Goal: Task Accomplishment & Management: Manage account settings

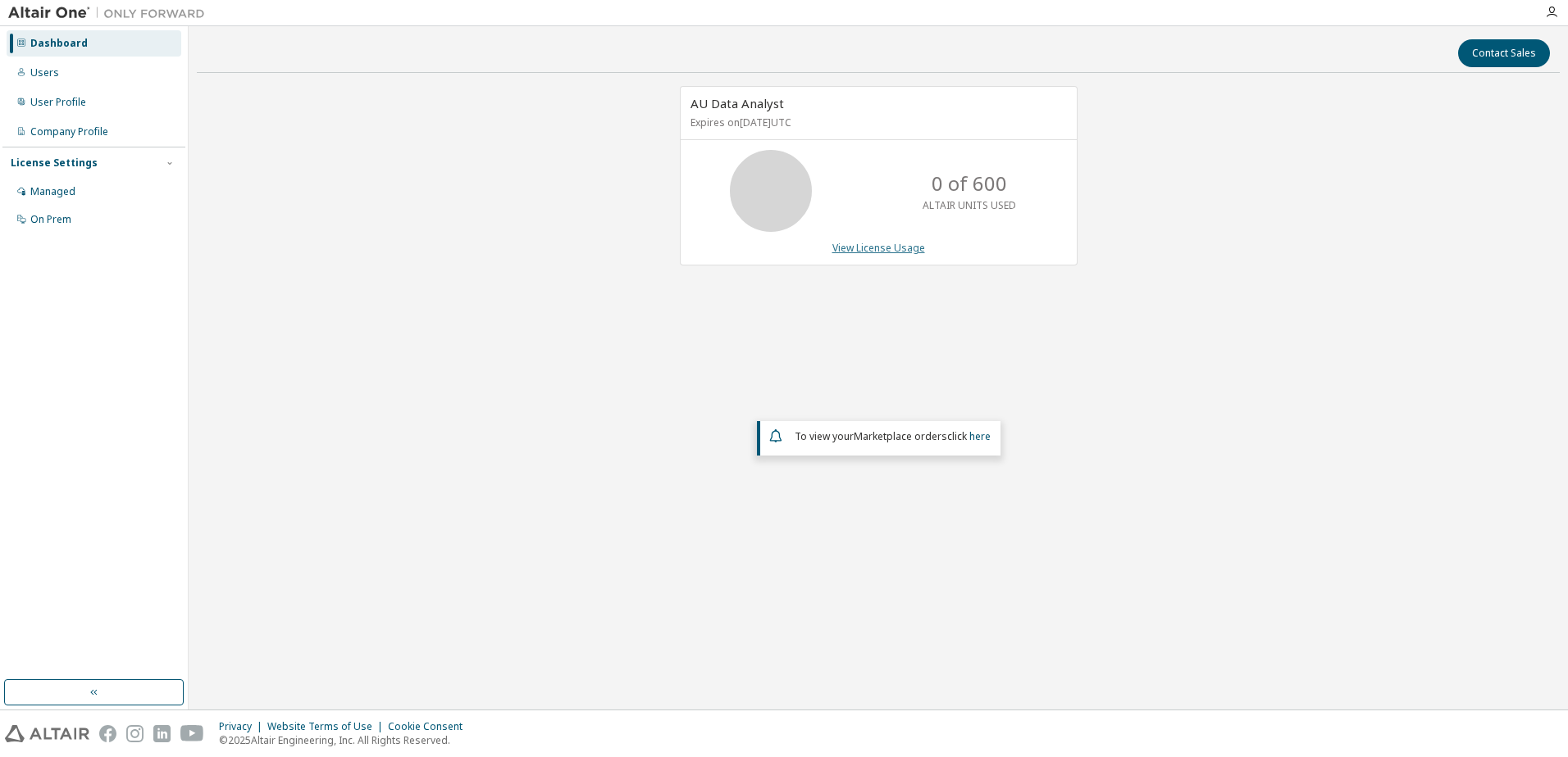
click at [890, 250] on link "View License Usage" at bounding box center [878, 248] width 93 height 14
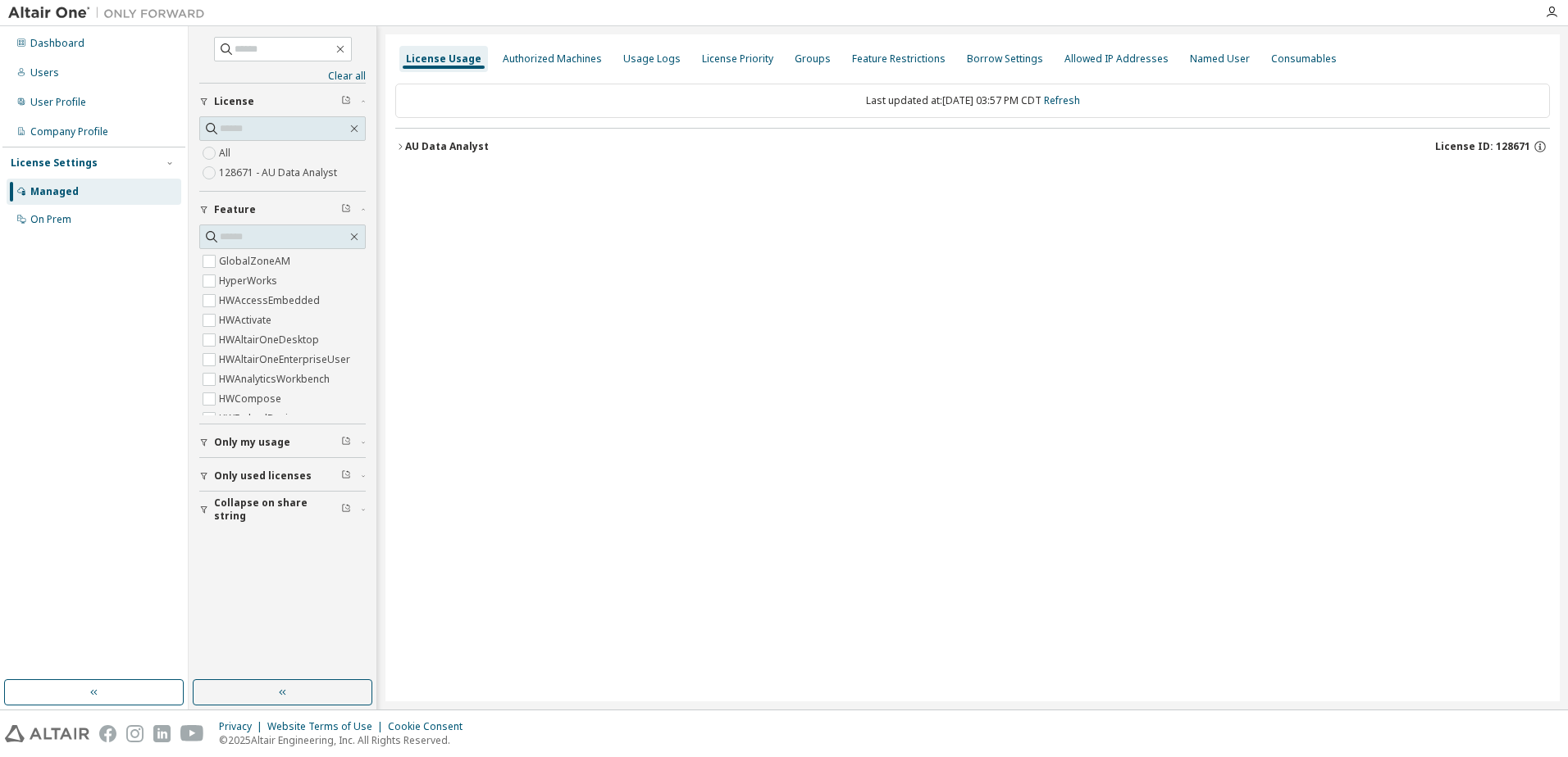
click at [400, 143] on icon "button" at bounding box center [400, 146] width 9 height 9
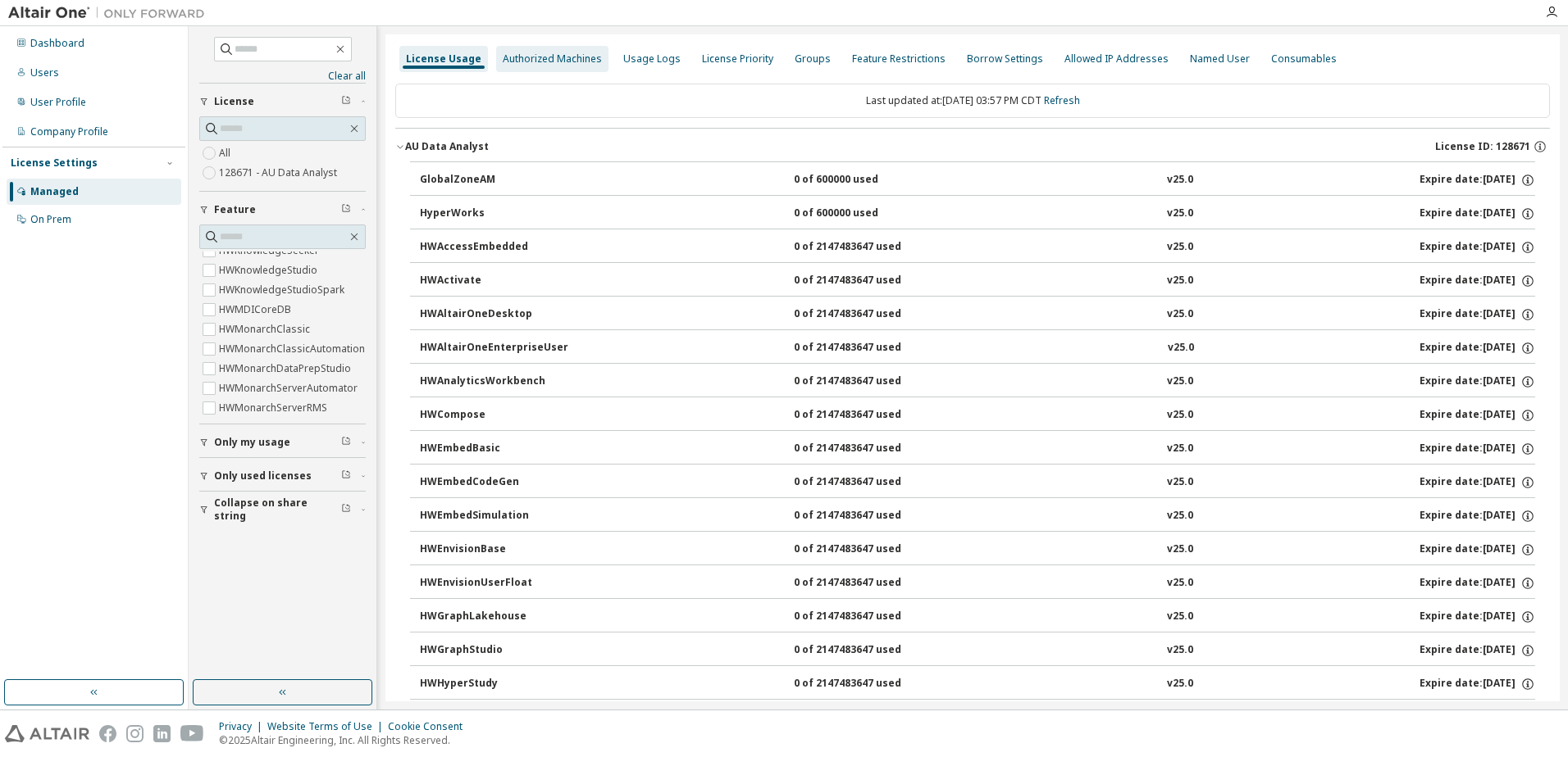
click at [558, 59] on div "Authorized Machines" at bounding box center [552, 58] width 100 height 13
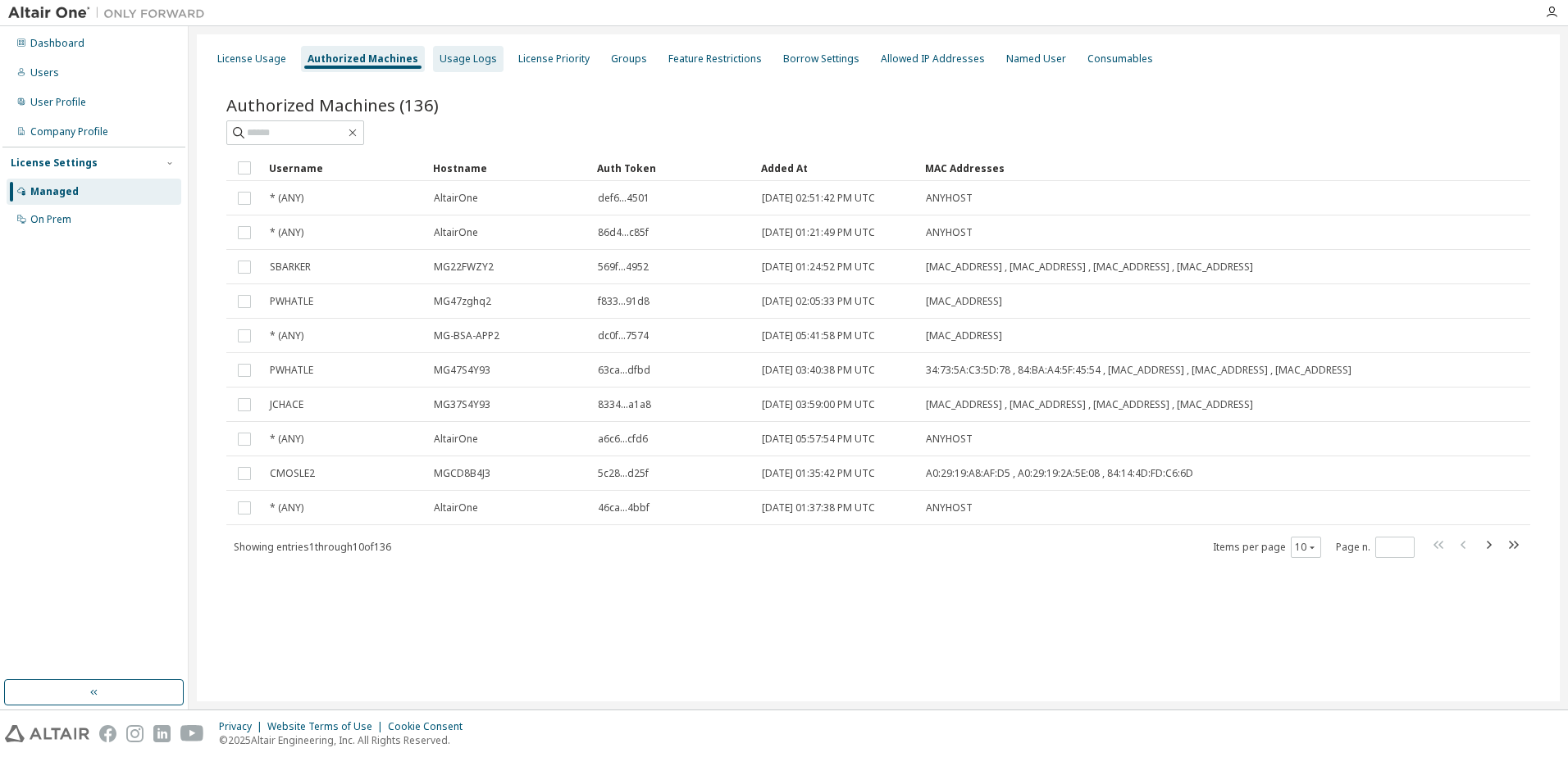
click at [468, 63] on div "Usage Logs" at bounding box center [467, 58] width 57 height 13
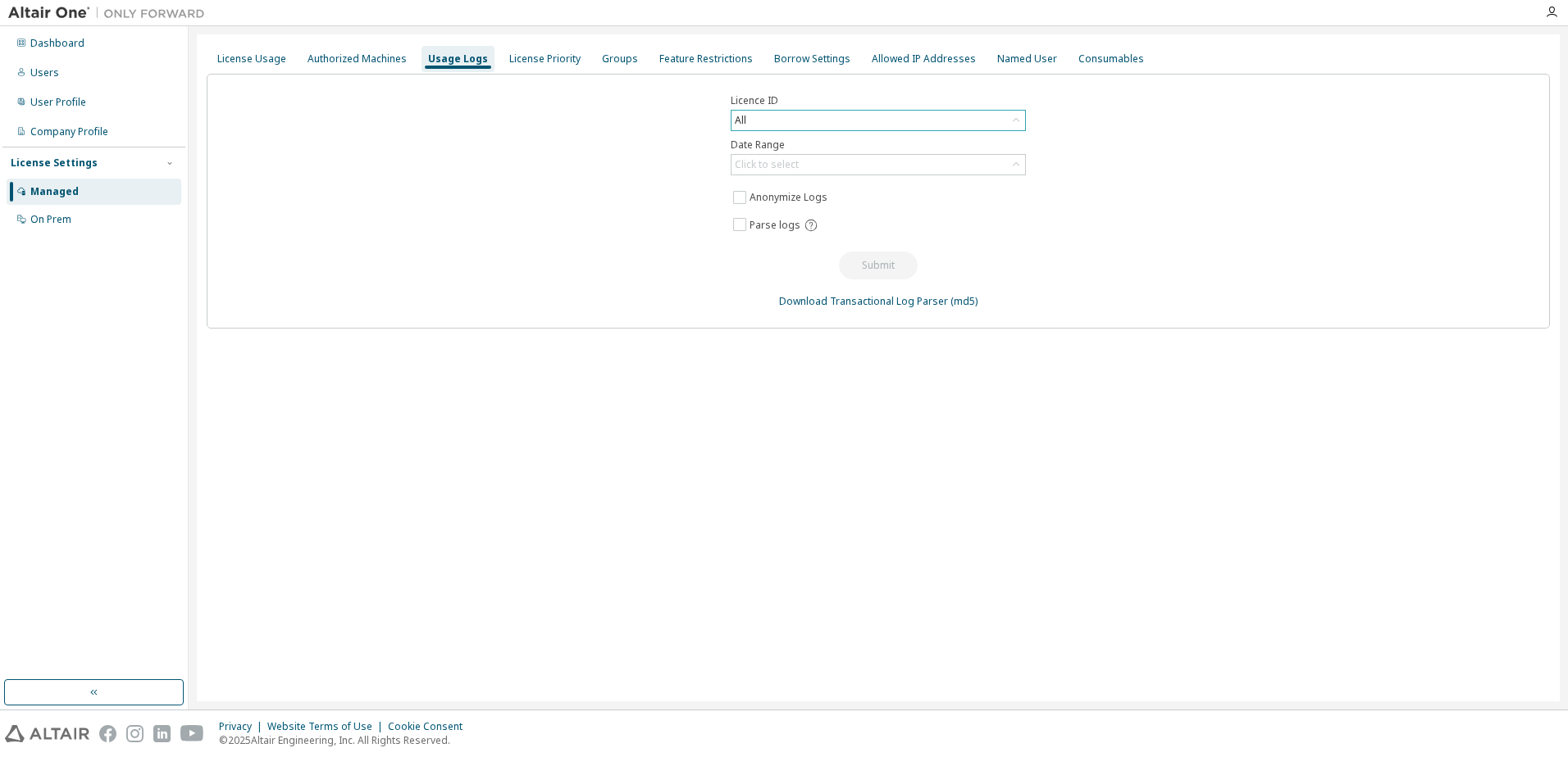
click at [771, 118] on div "All" at bounding box center [878, 120] width 293 height 20
click at [775, 183] on li "128671 - AU Data Analyst" at bounding box center [877, 187] width 290 height 21
click at [841, 170] on div "Click to select" at bounding box center [878, 165] width 293 height 20
click at [818, 213] on li "Last 30 days" at bounding box center [877, 210] width 290 height 21
click at [894, 269] on button "Submit" at bounding box center [878, 265] width 79 height 27
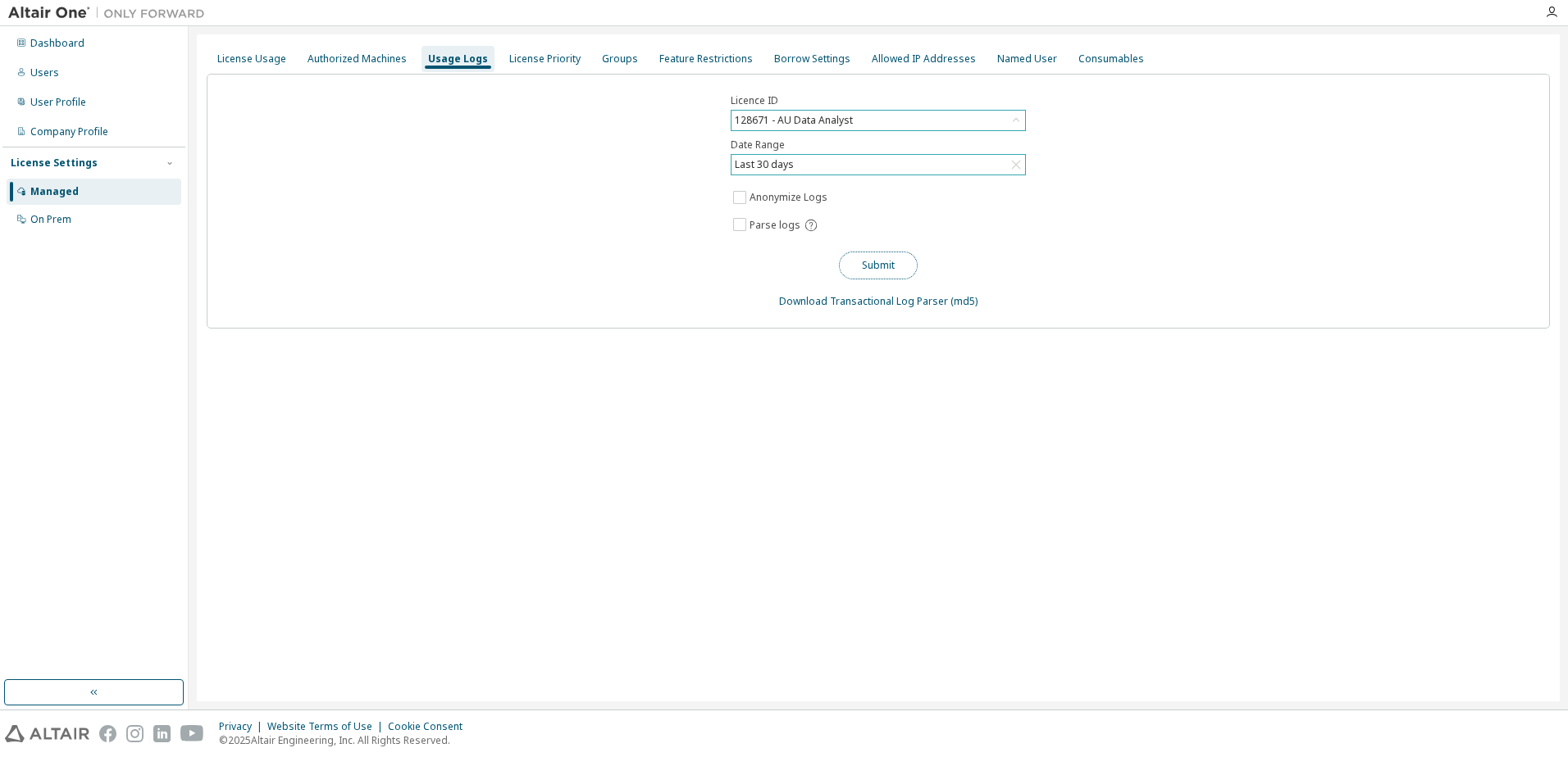
click at [881, 272] on button "Submit" at bounding box center [878, 265] width 79 height 27
click at [540, 58] on div "License Priority" at bounding box center [545, 58] width 71 height 13
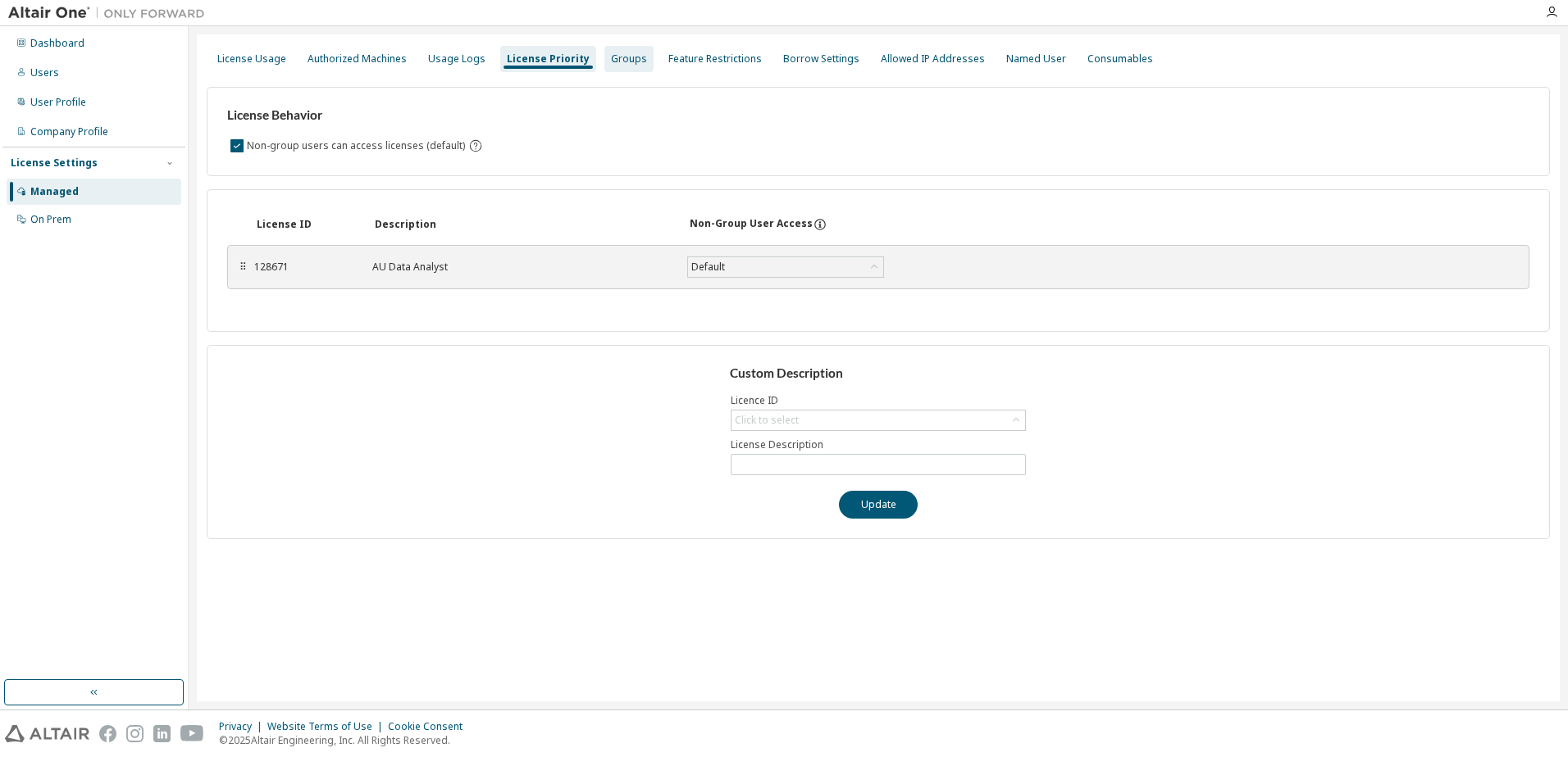
click at [611, 61] on div "Groups" at bounding box center [629, 58] width 36 height 13
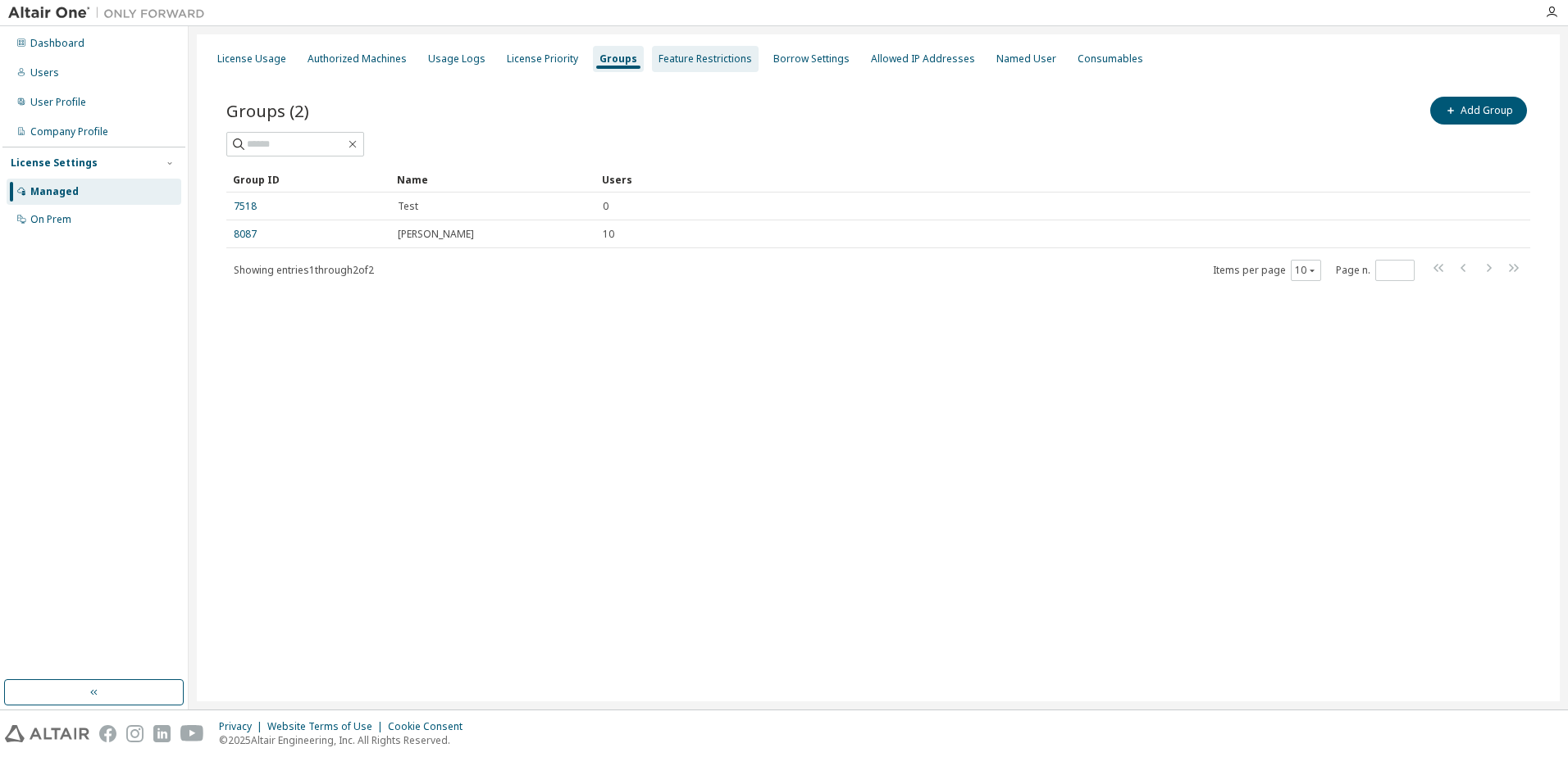
click at [697, 57] on div "Feature Restrictions" at bounding box center [705, 58] width 93 height 13
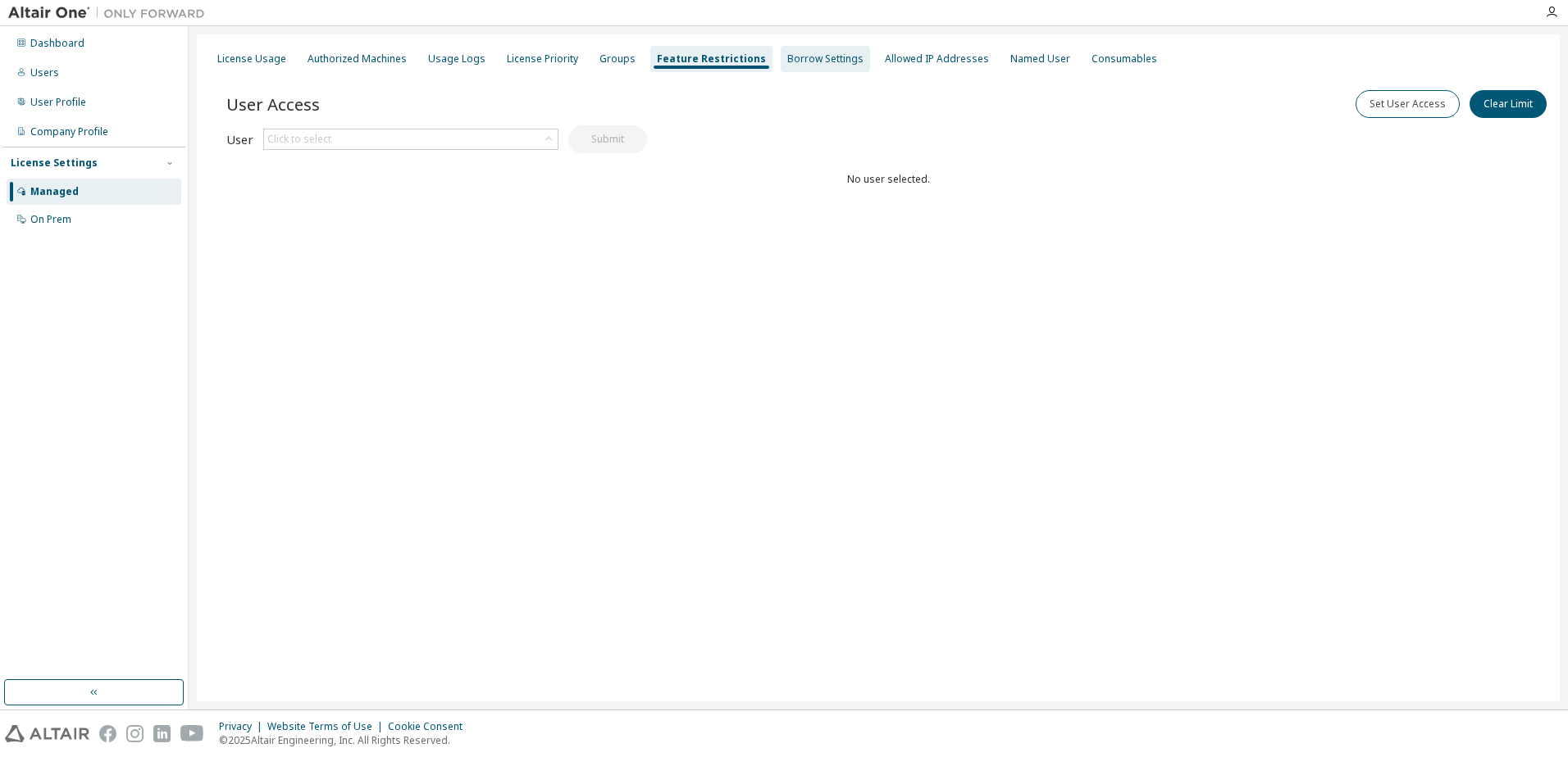
click at [803, 63] on div "Borrow Settings" at bounding box center [825, 58] width 76 height 13
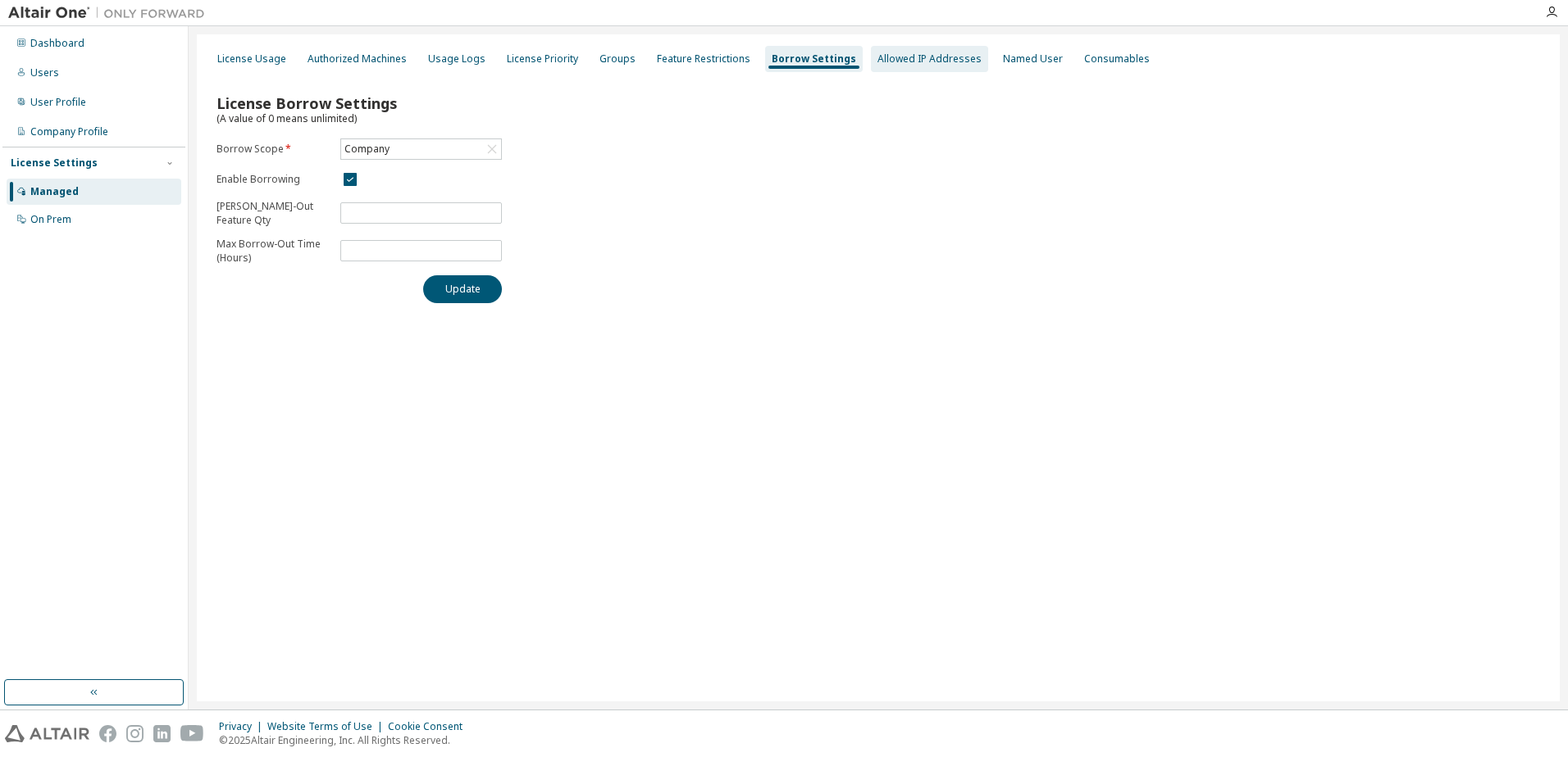
click at [891, 56] on div "Allowed IP Addresses" at bounding box center [929, 58] width 104 height 13
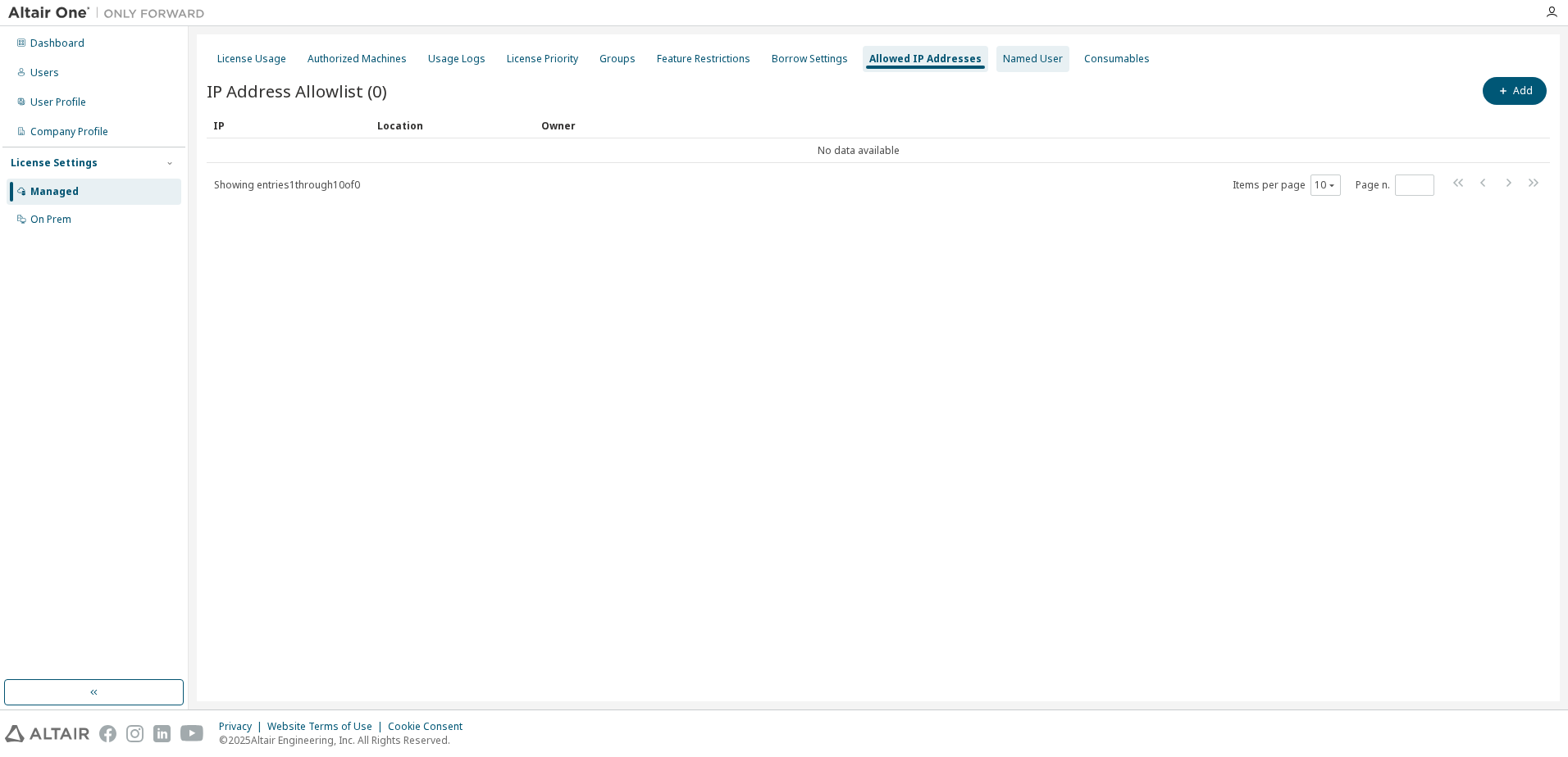
click at [1003, 61] on div "Named User" at bounding box center [1033, 58] width 60 height 13
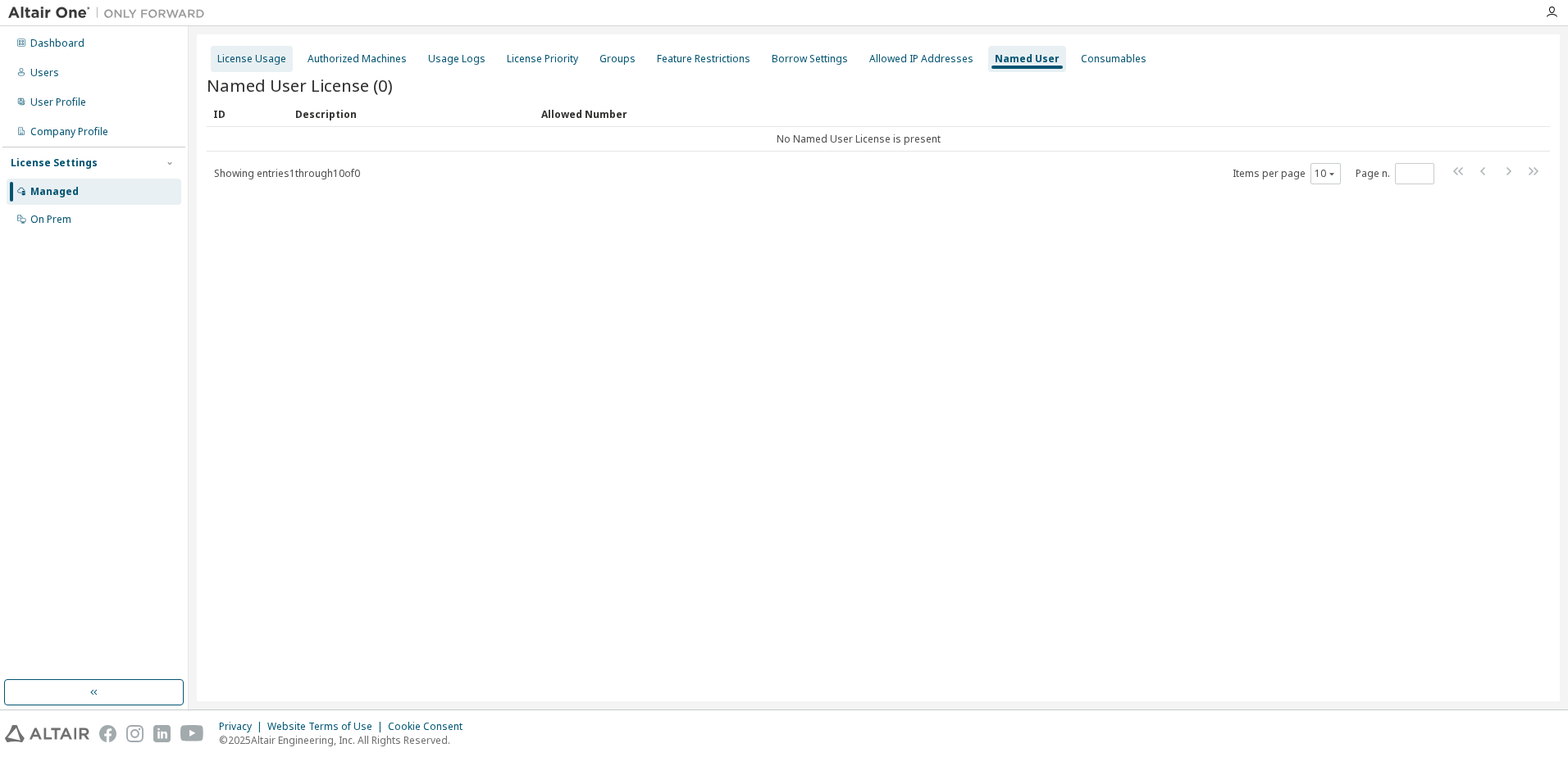
click at [274, 53] on div "License Usage" at bounding box center [251, 58] width 69 height 13
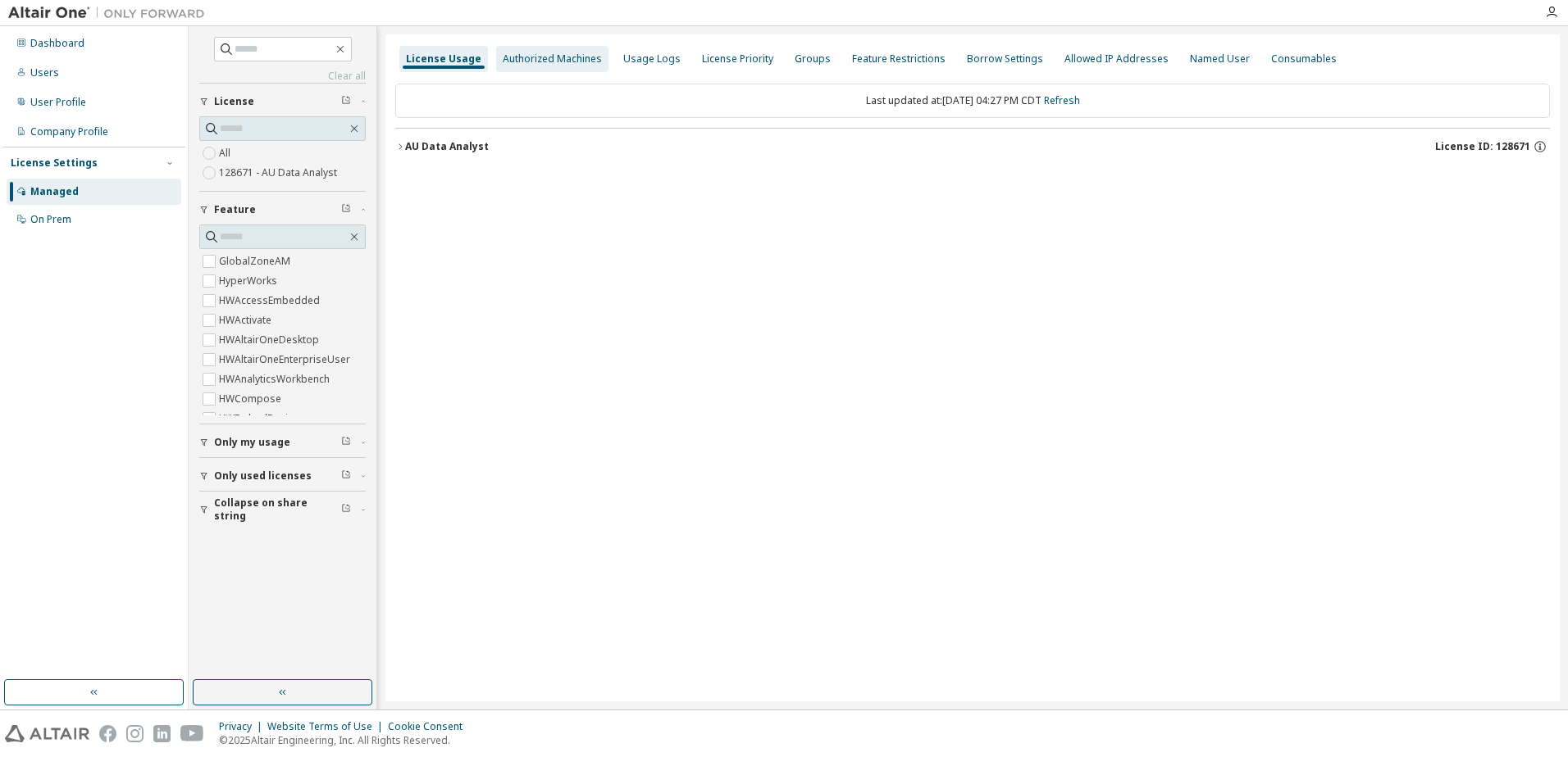
click at [544, 61] on div "Authorized Machines" at bounding box center [552, 58] width 100 height 13
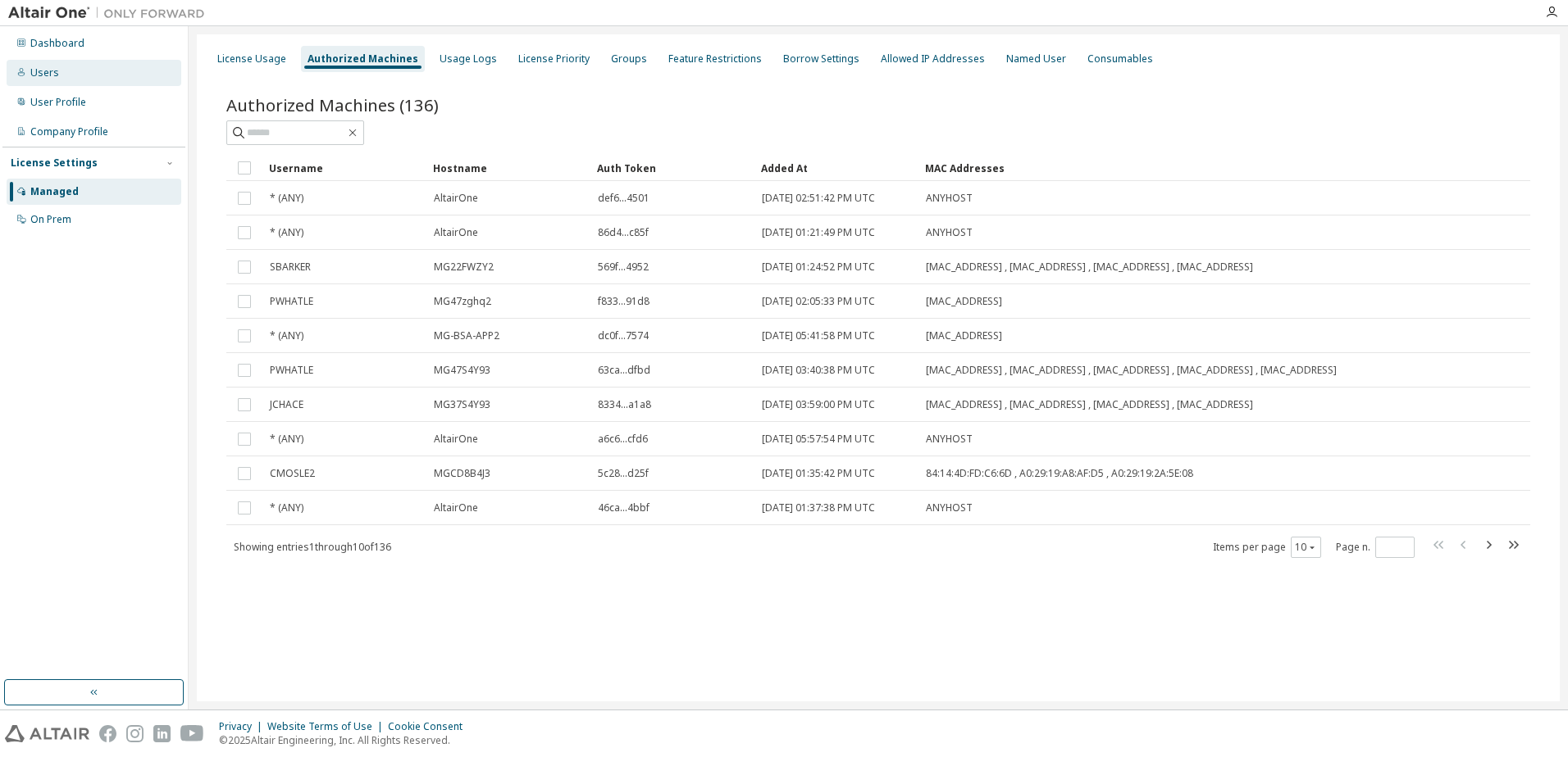
click at [51, 75] on div "Users" at bounding box center [44, 72] width 28 height 13
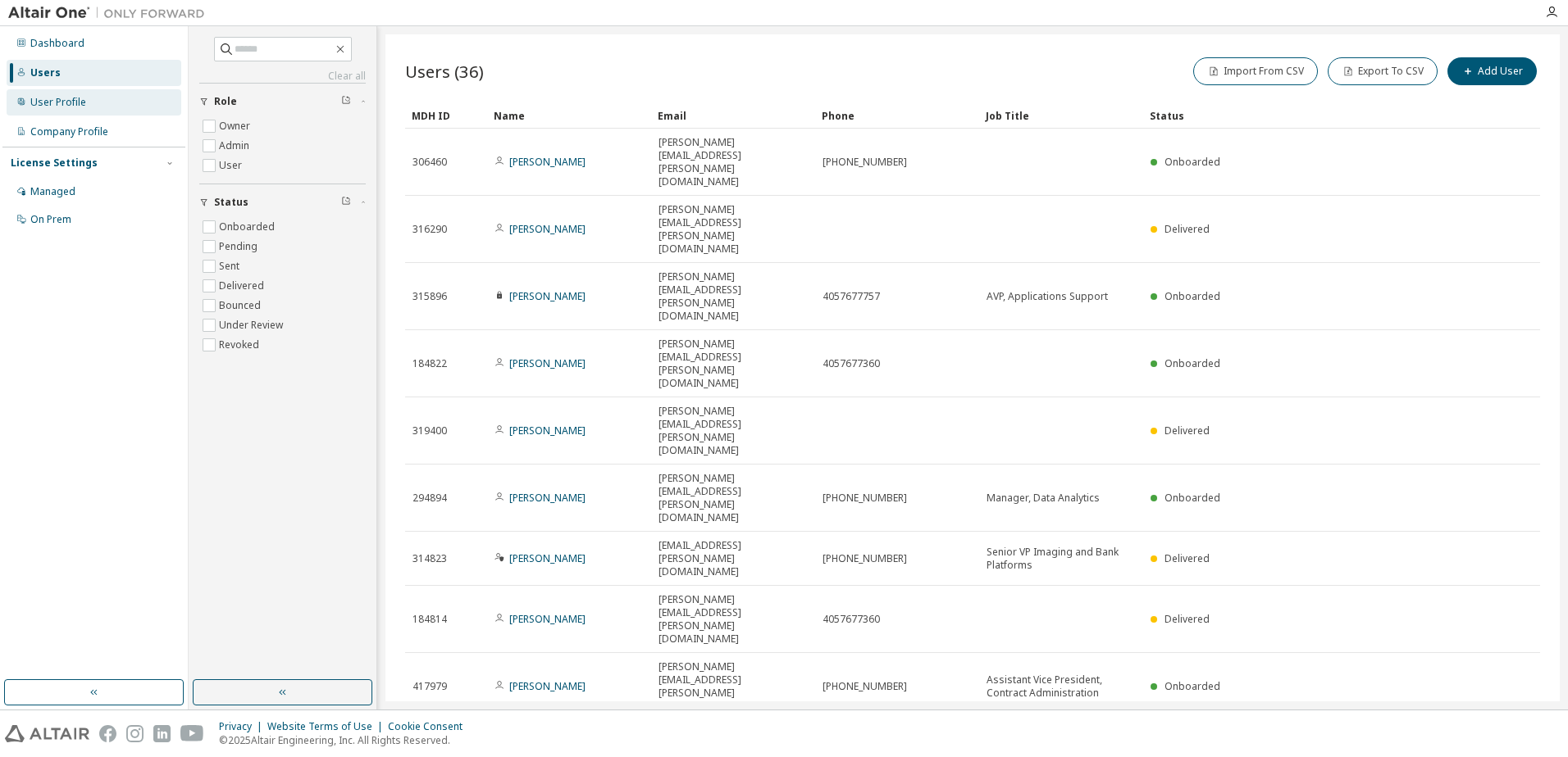
click at [55, 96] on div "User Profile" at bounding box center [57, 102] width 56 height 13
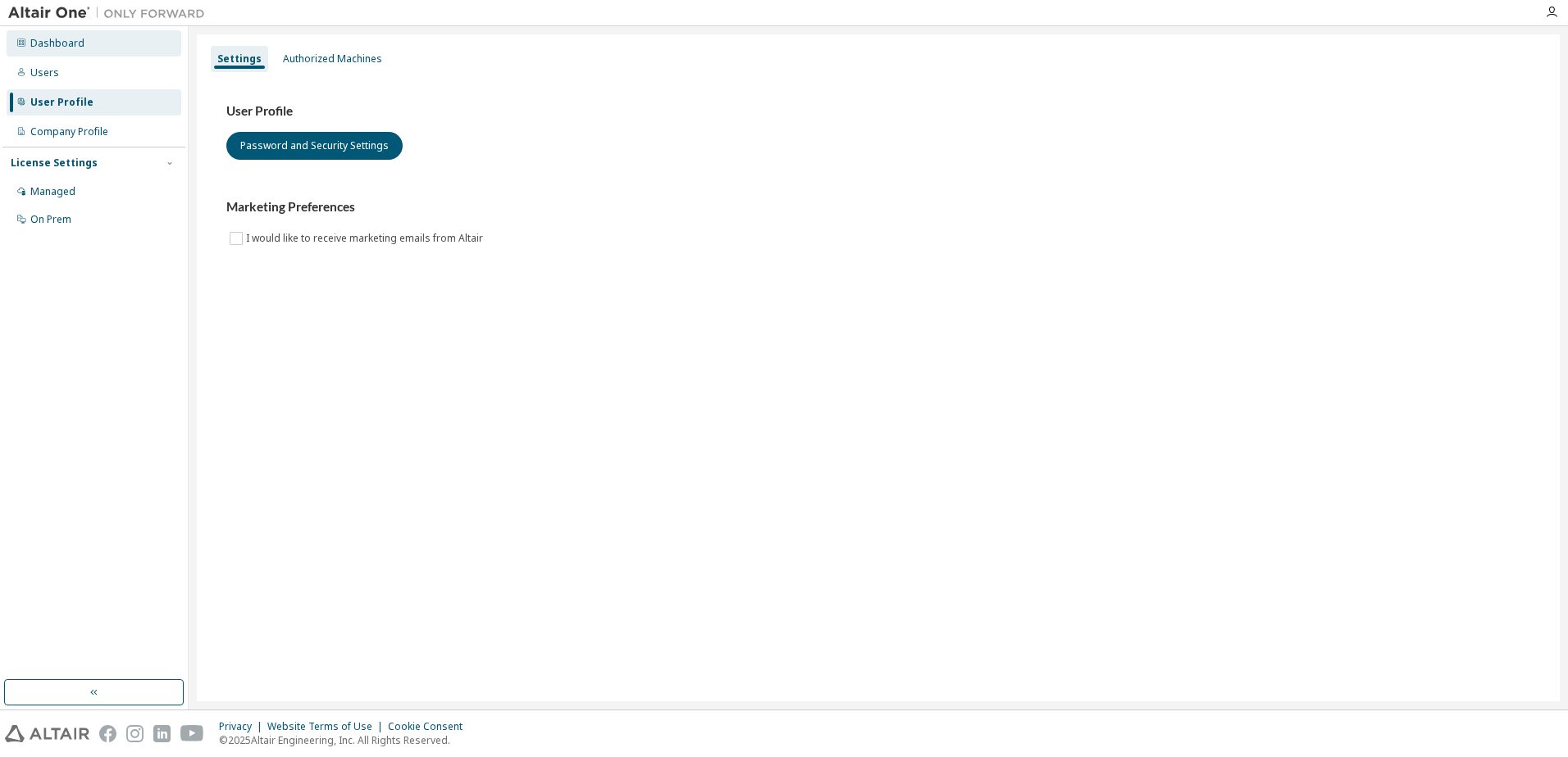
click at [56, 46] on div "Dashboard" at bounding box center [57, 43] width 54 height 13
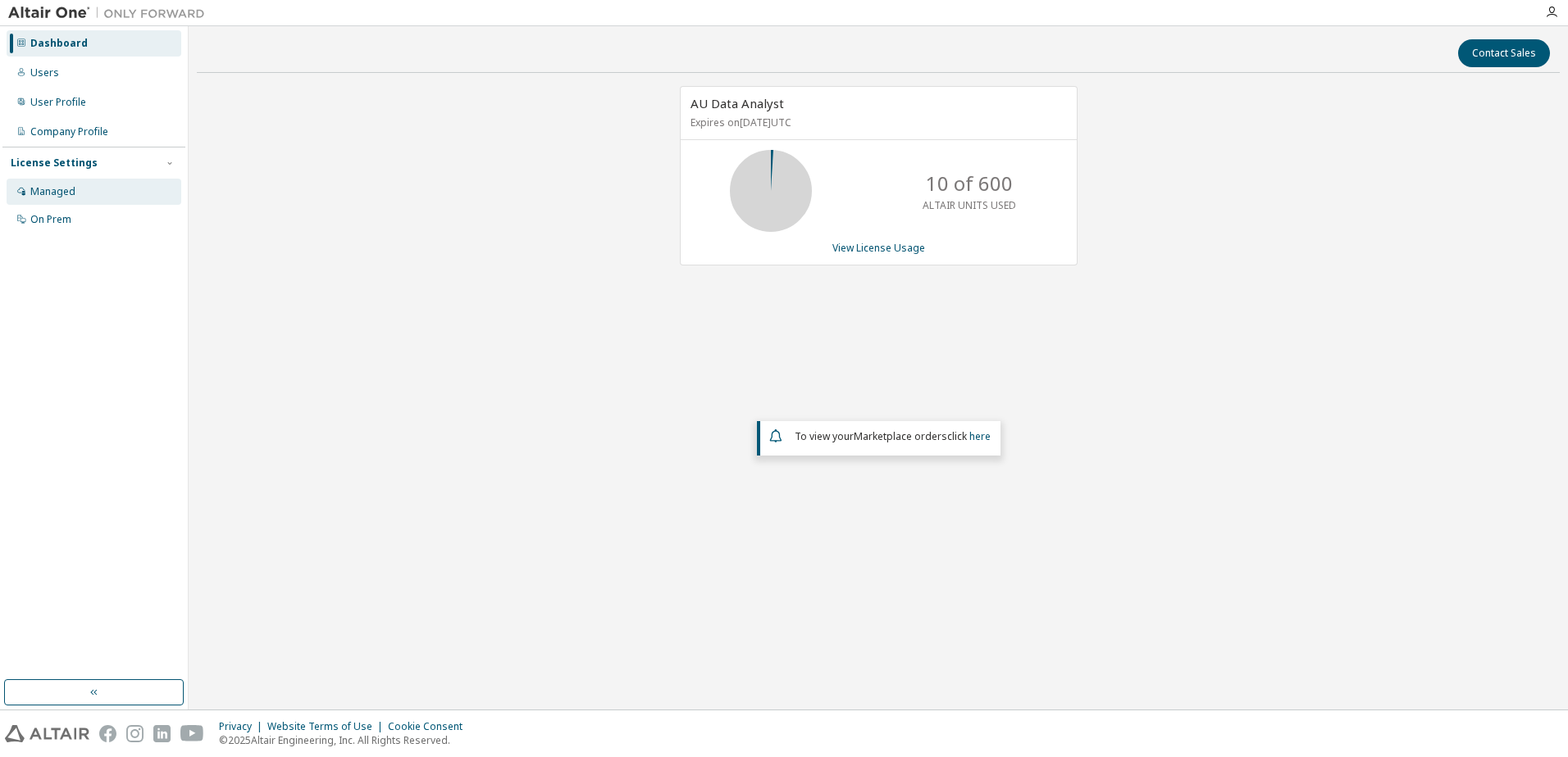
click at [69, 192] on div "Managed" at bounding box center [52, 191] width 45 height 13
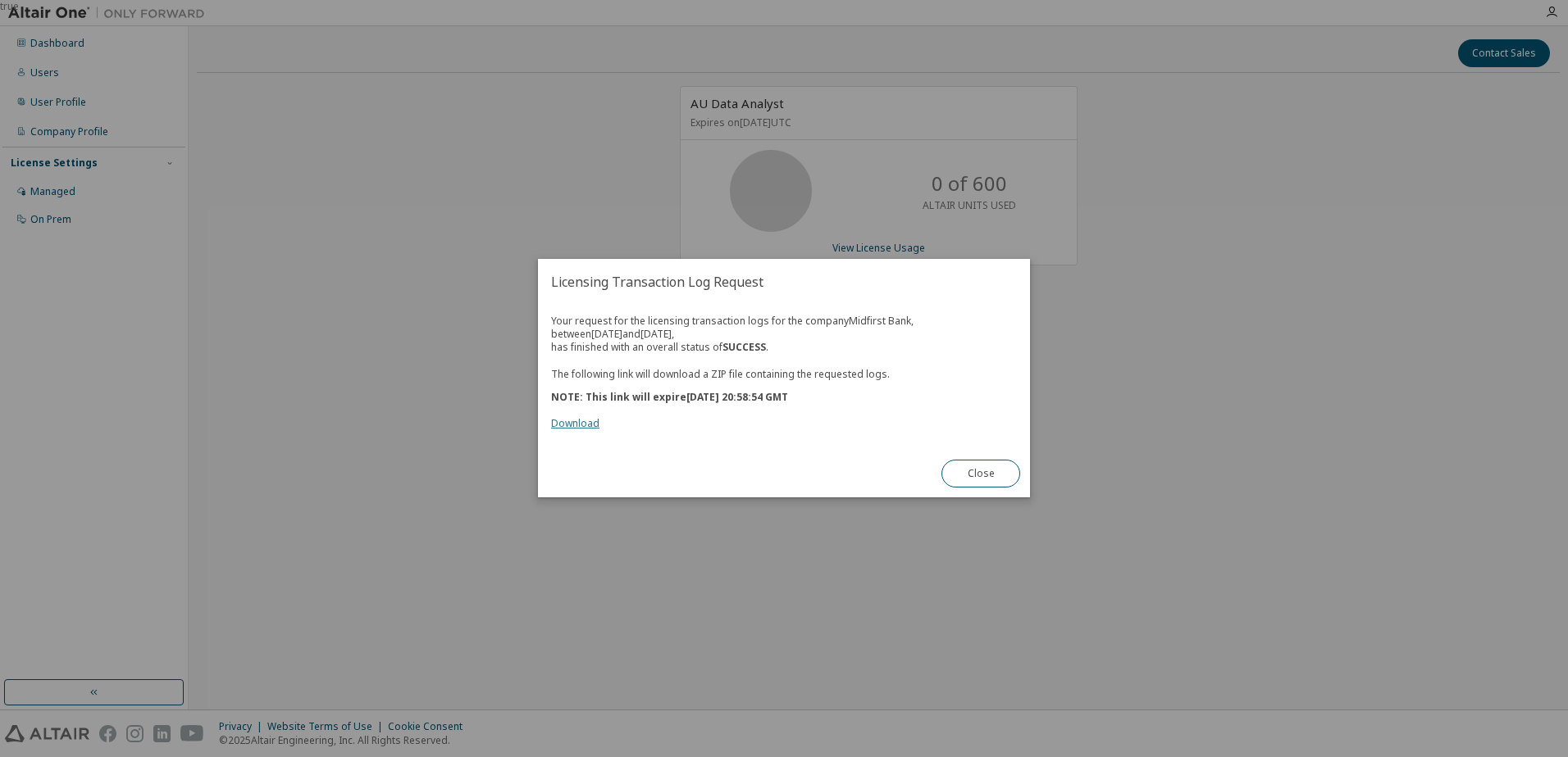
click at [570, 426] on link "Download" at bounding box center [575, 424] width 48 height 14
click at [990, 473] on button "Close" at bounding box center [980, 474] width 79 height 27
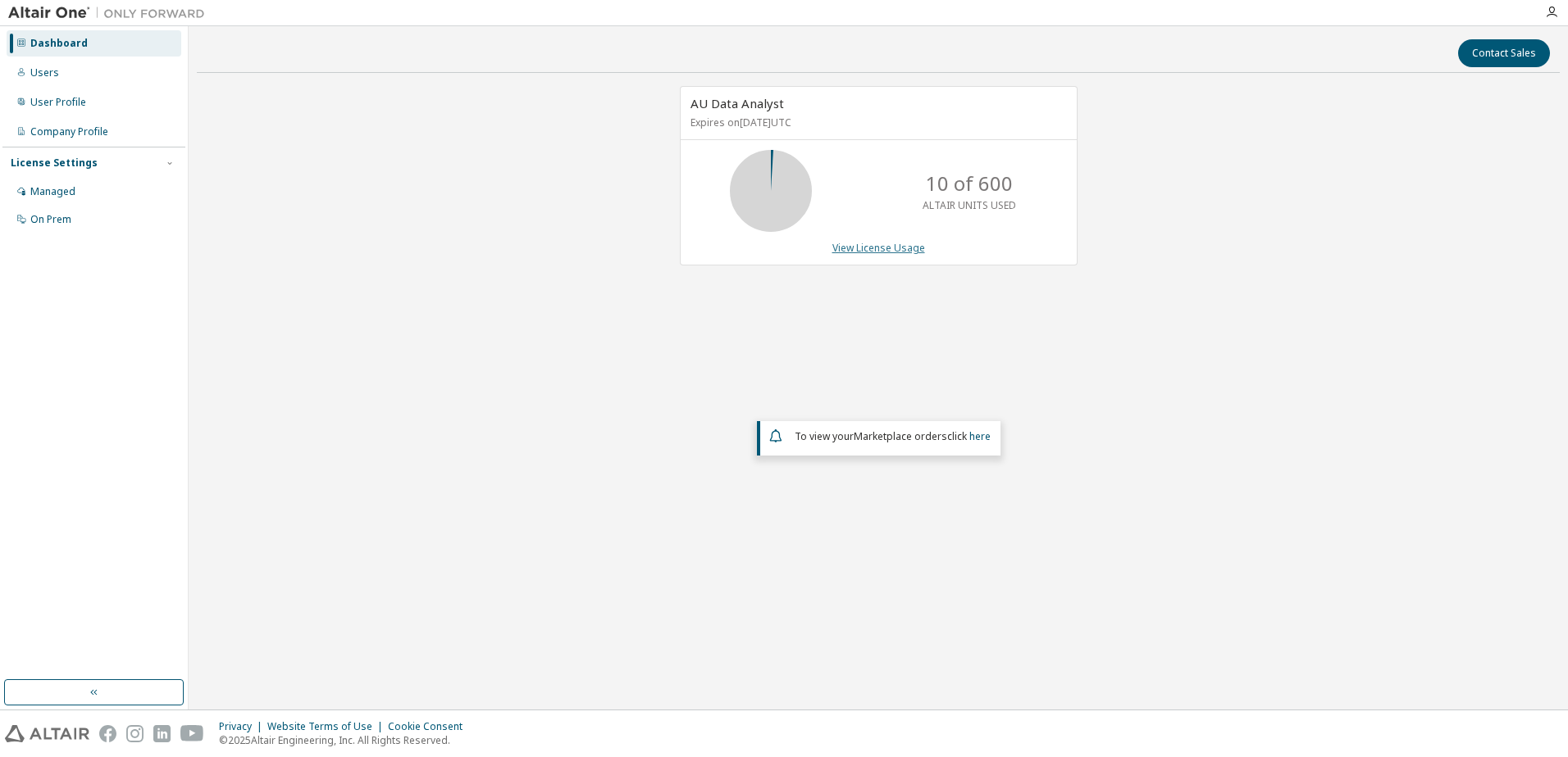
click at [865, 249] on link "View License Usage" at bounding box center [878, 248] width 93 height 14
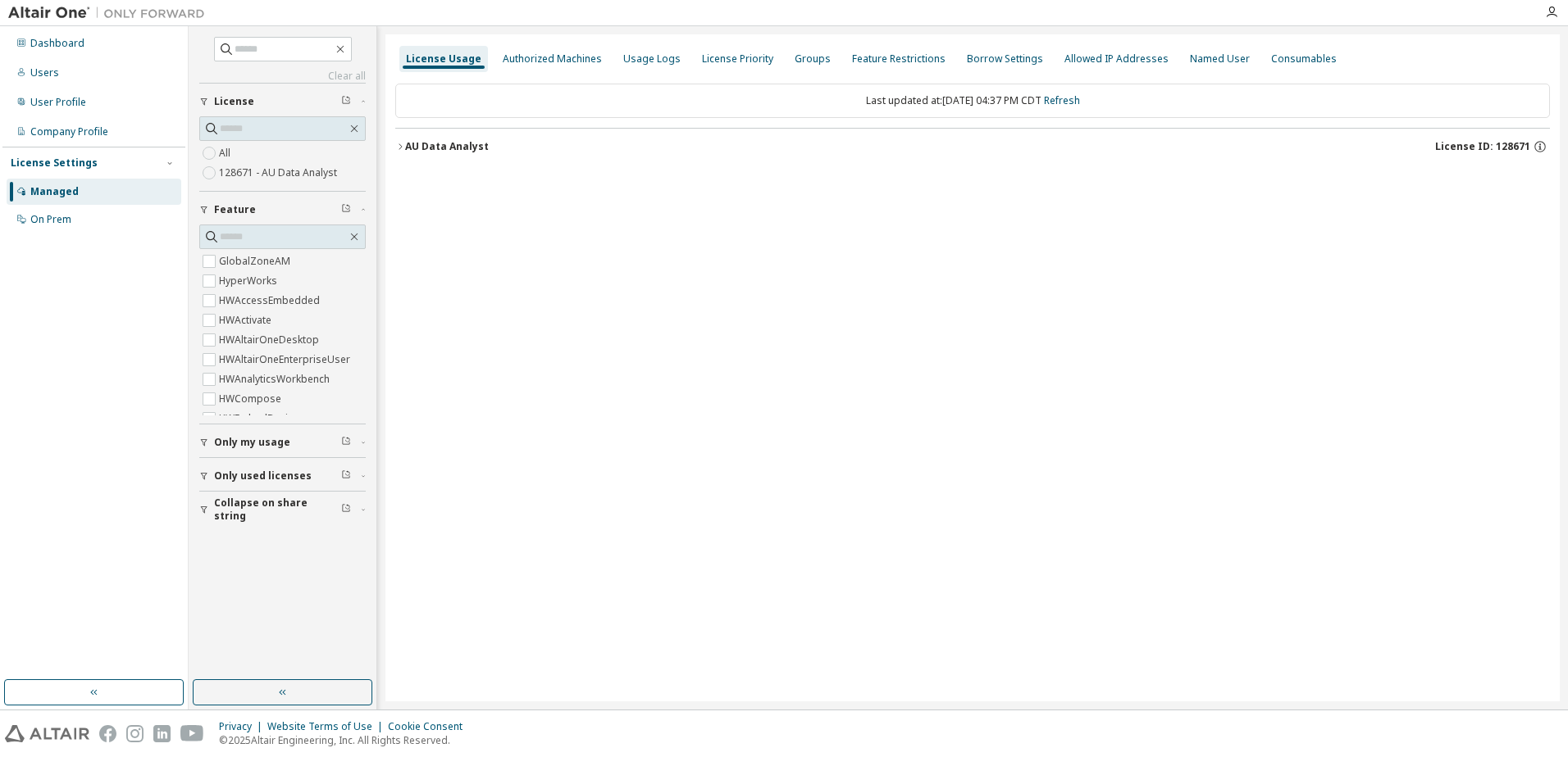
click at [400, 146] on icon "button" at bounding box center [400, 146] width 9 height 9
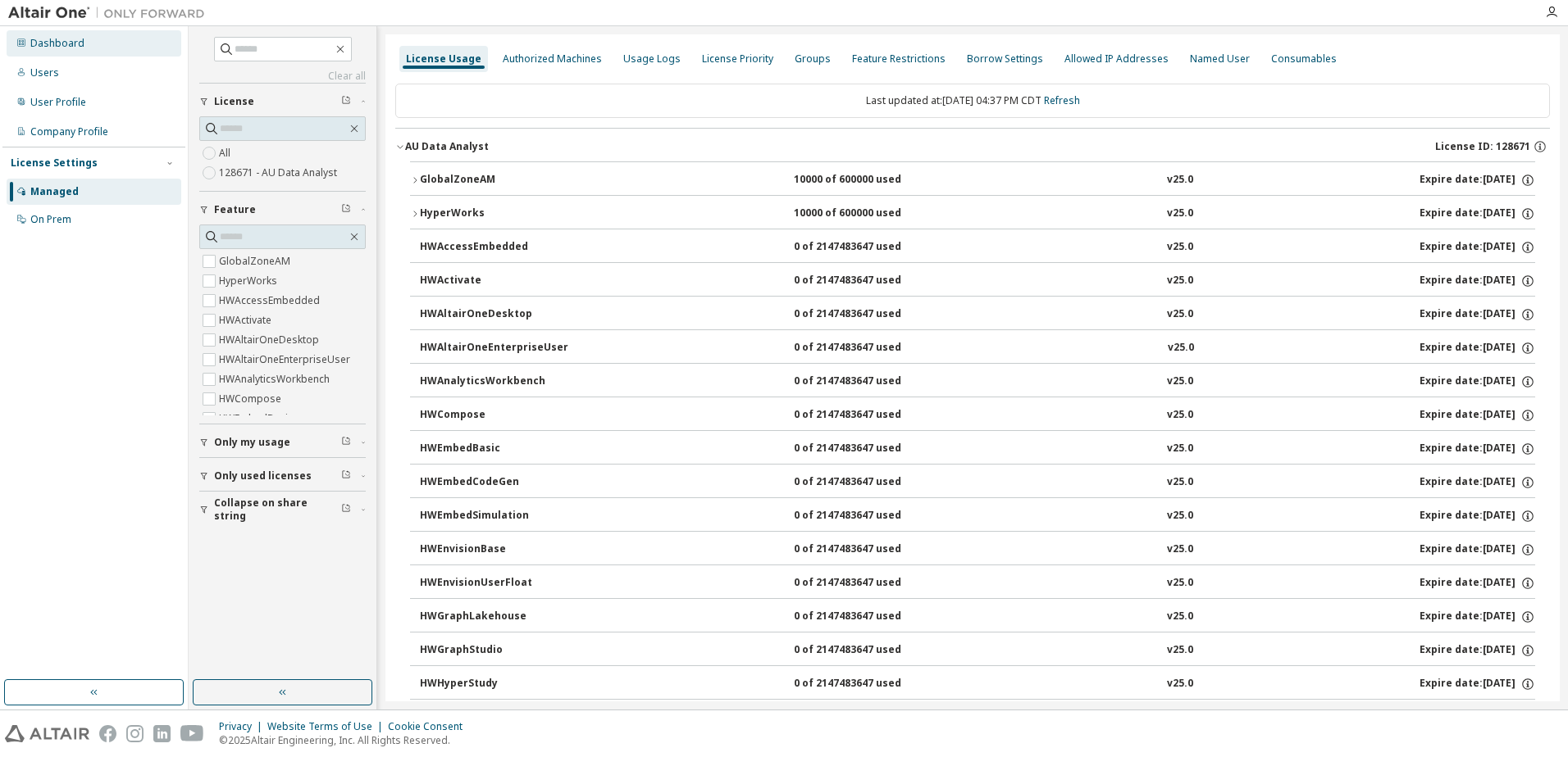
click at [46, 48] on div "Dashboard" at bounding box center [57, 43] width 54 height 13
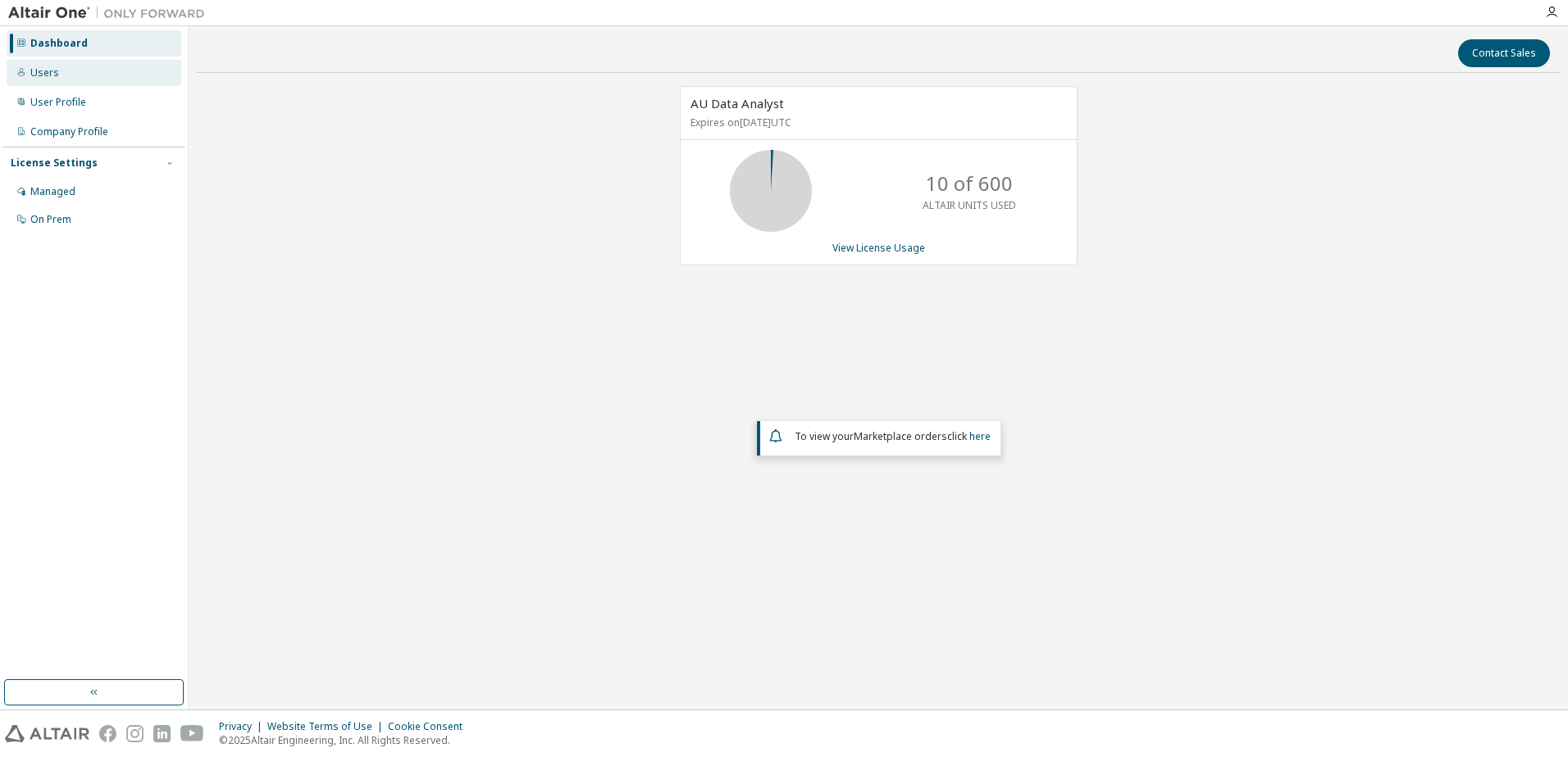
click at [69, 74] on div "Users" at bounding box center [94, 73] width 175 height 27
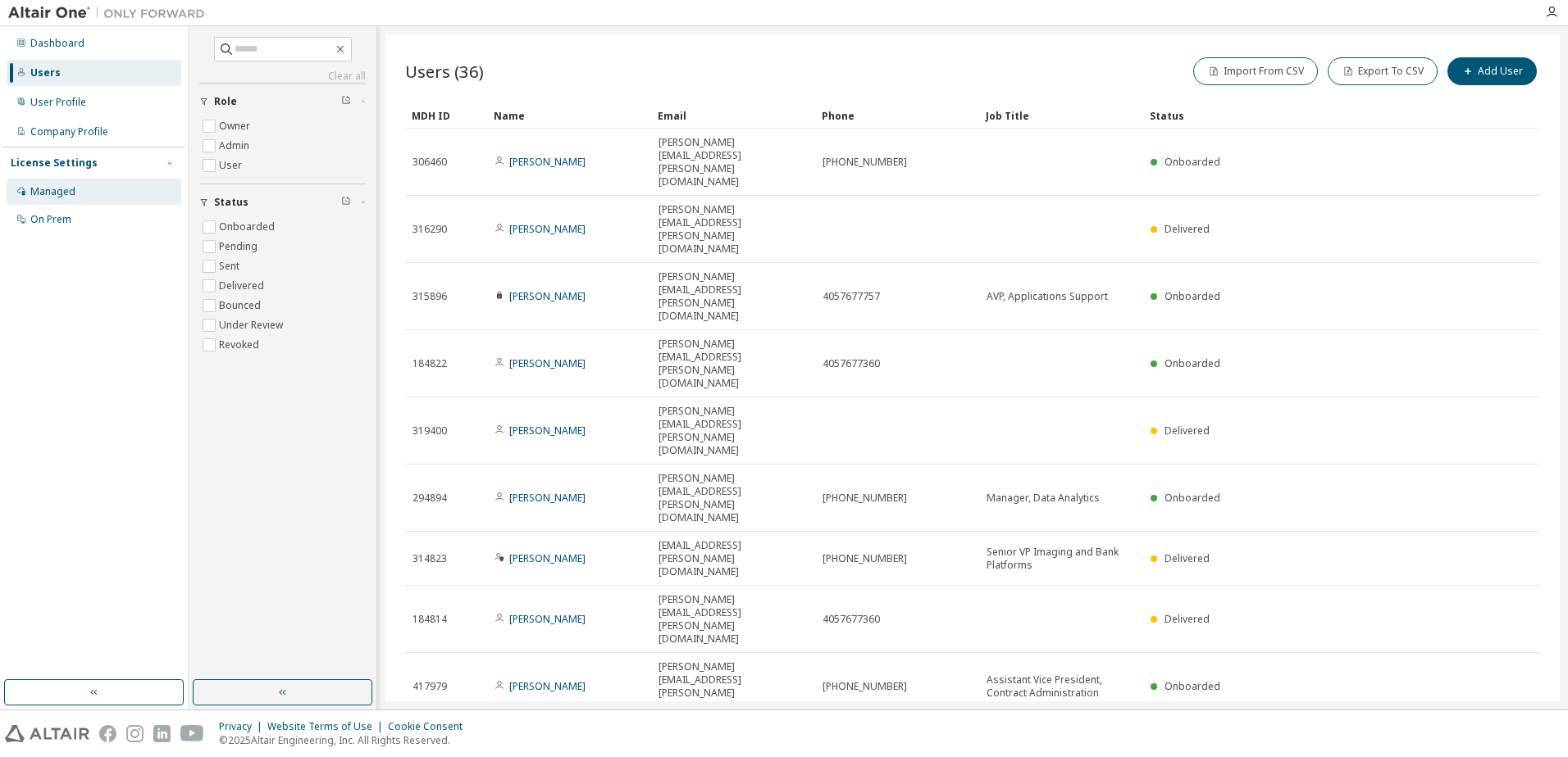
click at [49, 186] on div "Managed" at bounding box center [52, 191] width 45 height 13
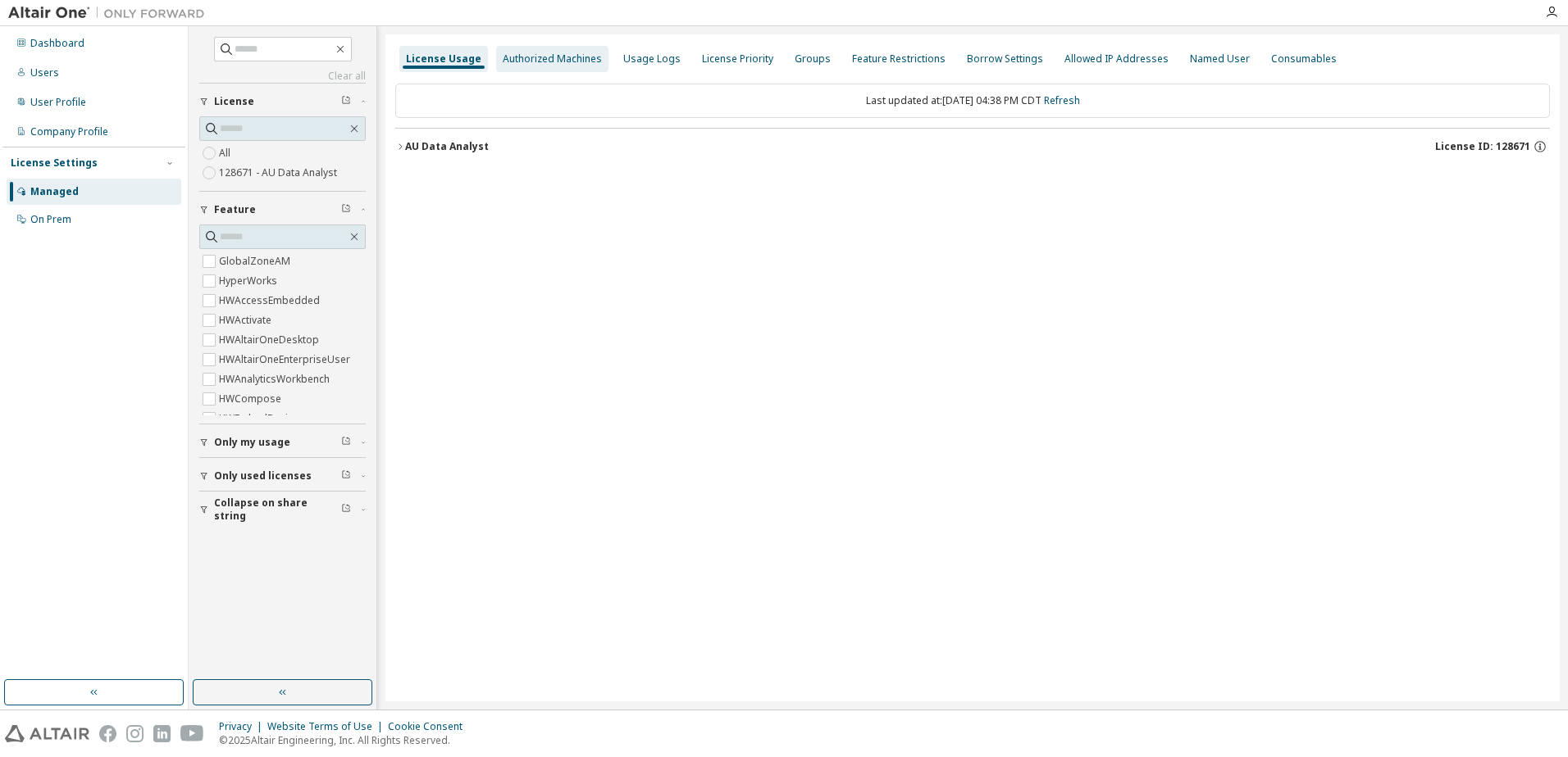
click at [540, 49] on div "Authorized Machines" at bounding box center [552, 59] width 112 height 27
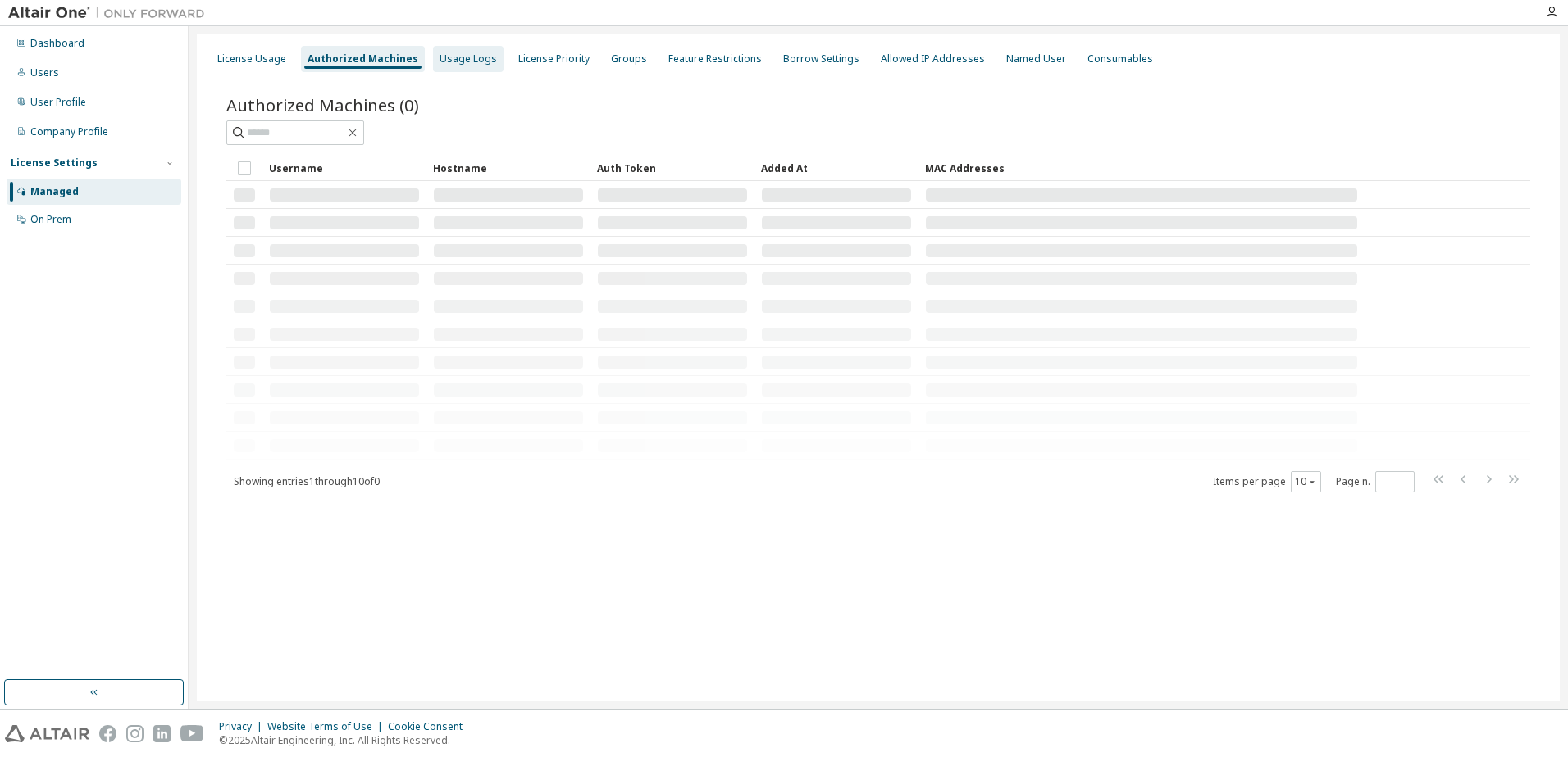
click at [452, 63] on div "Usage Logs" at bounding box center [467, 58] width 57 height 13
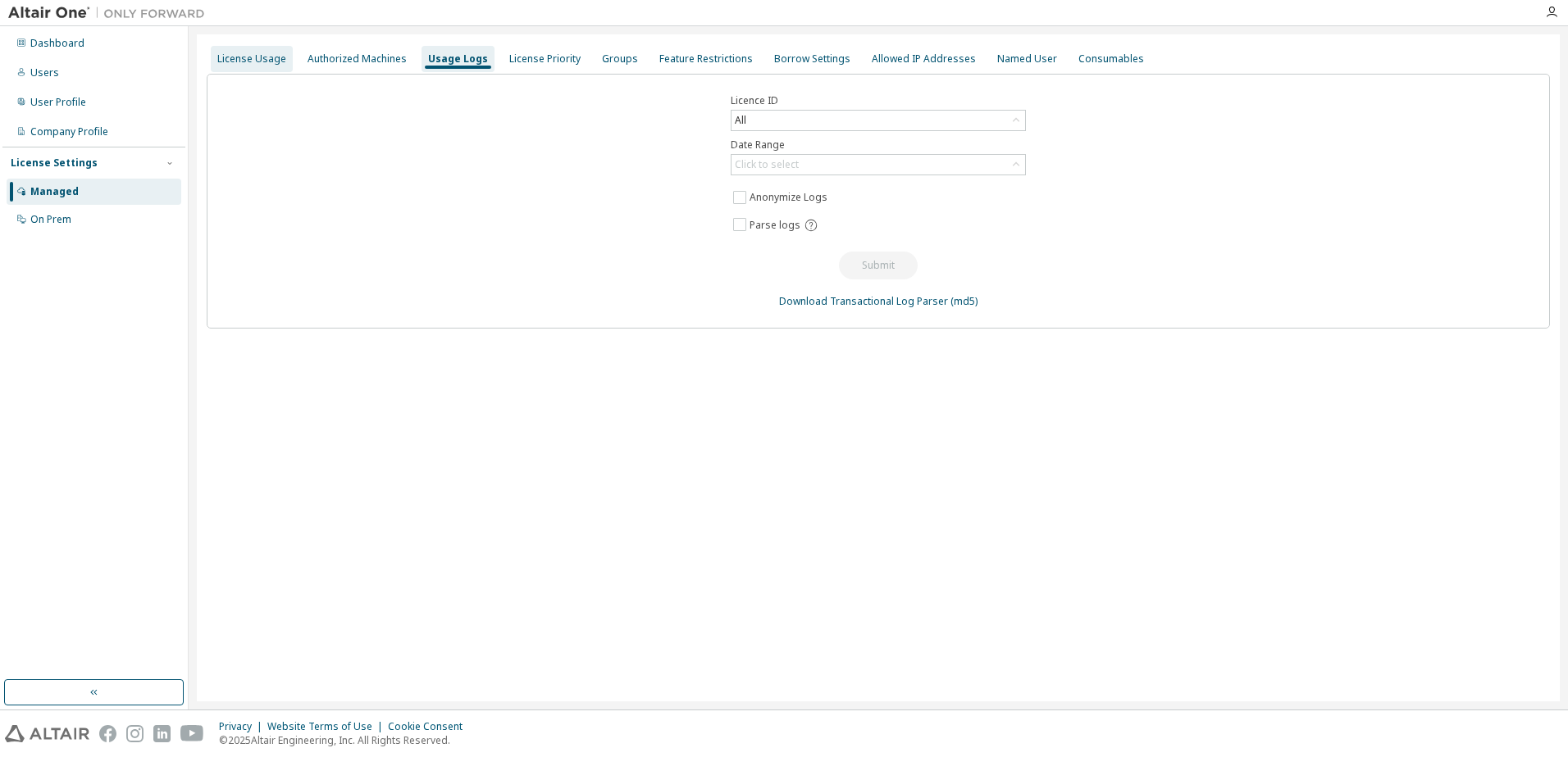
click at [269, 65] on div "License Usage" at bounding box center [251, 58] width 69 height 13
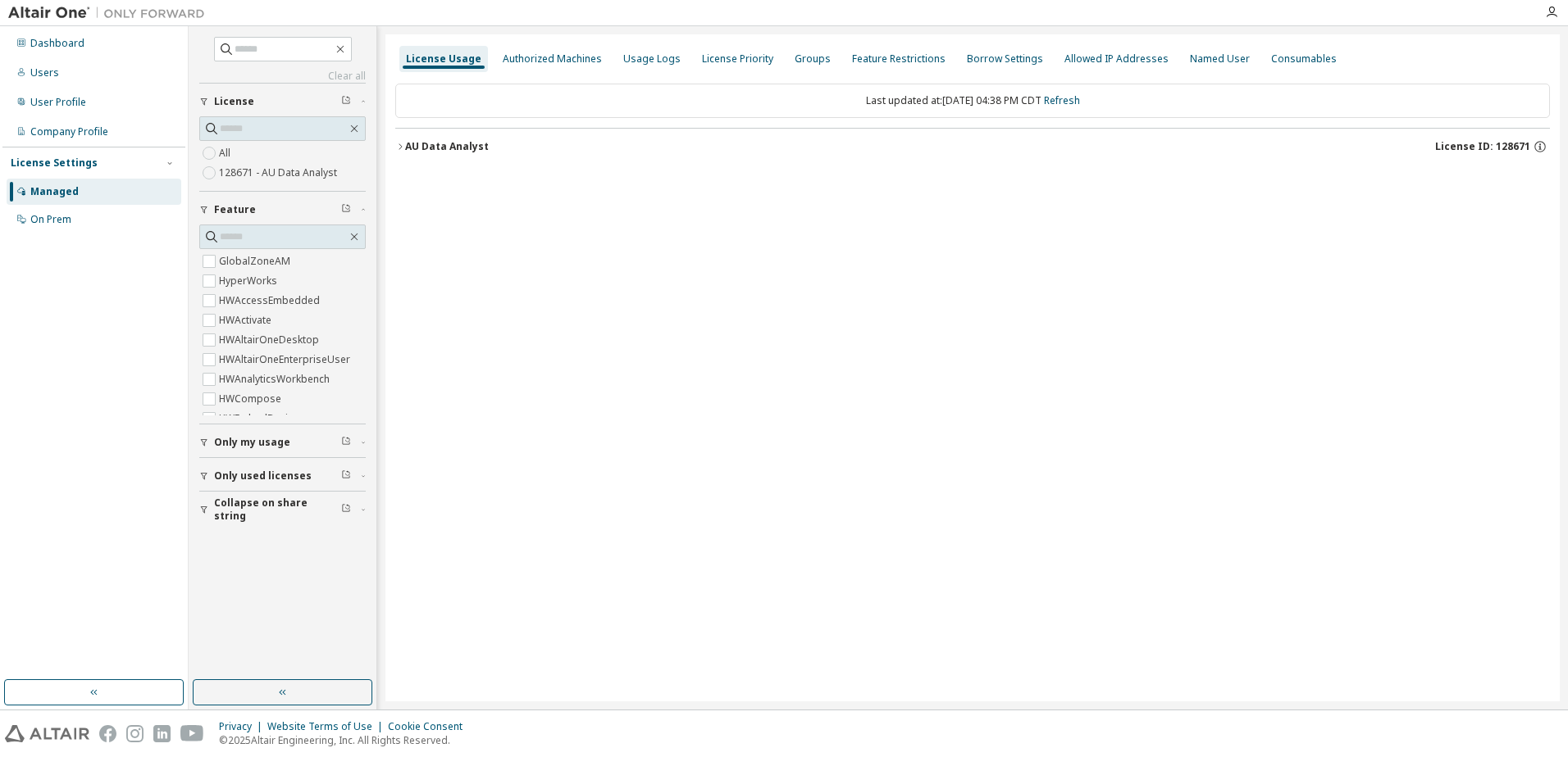
click at [398, 146] on icon "button" at bounding box center [400, 146] width 9 height 9
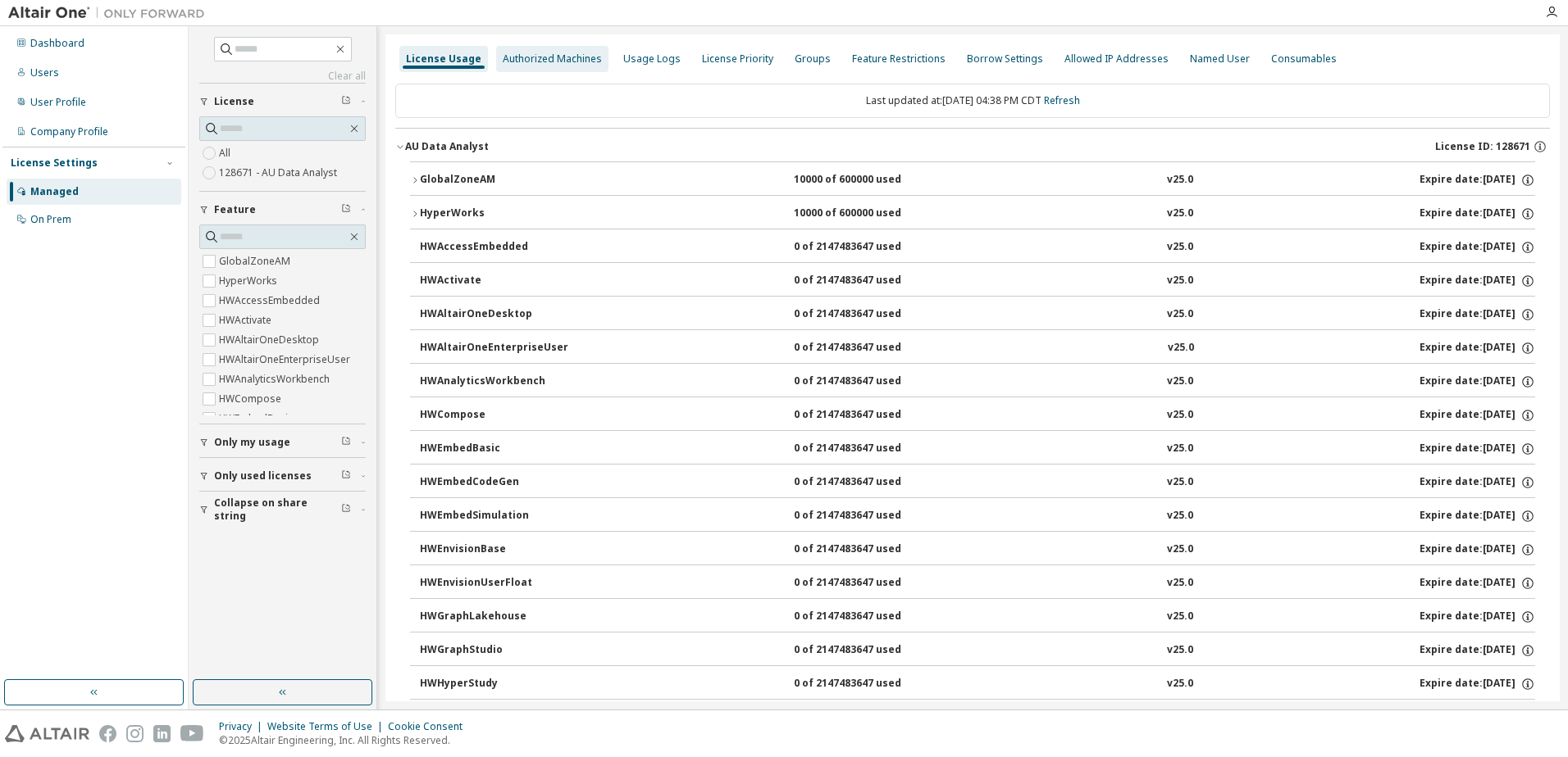
click at [533, 60] on div "Authorized Machines" at bounding box center [552, 58] width 100 height 13
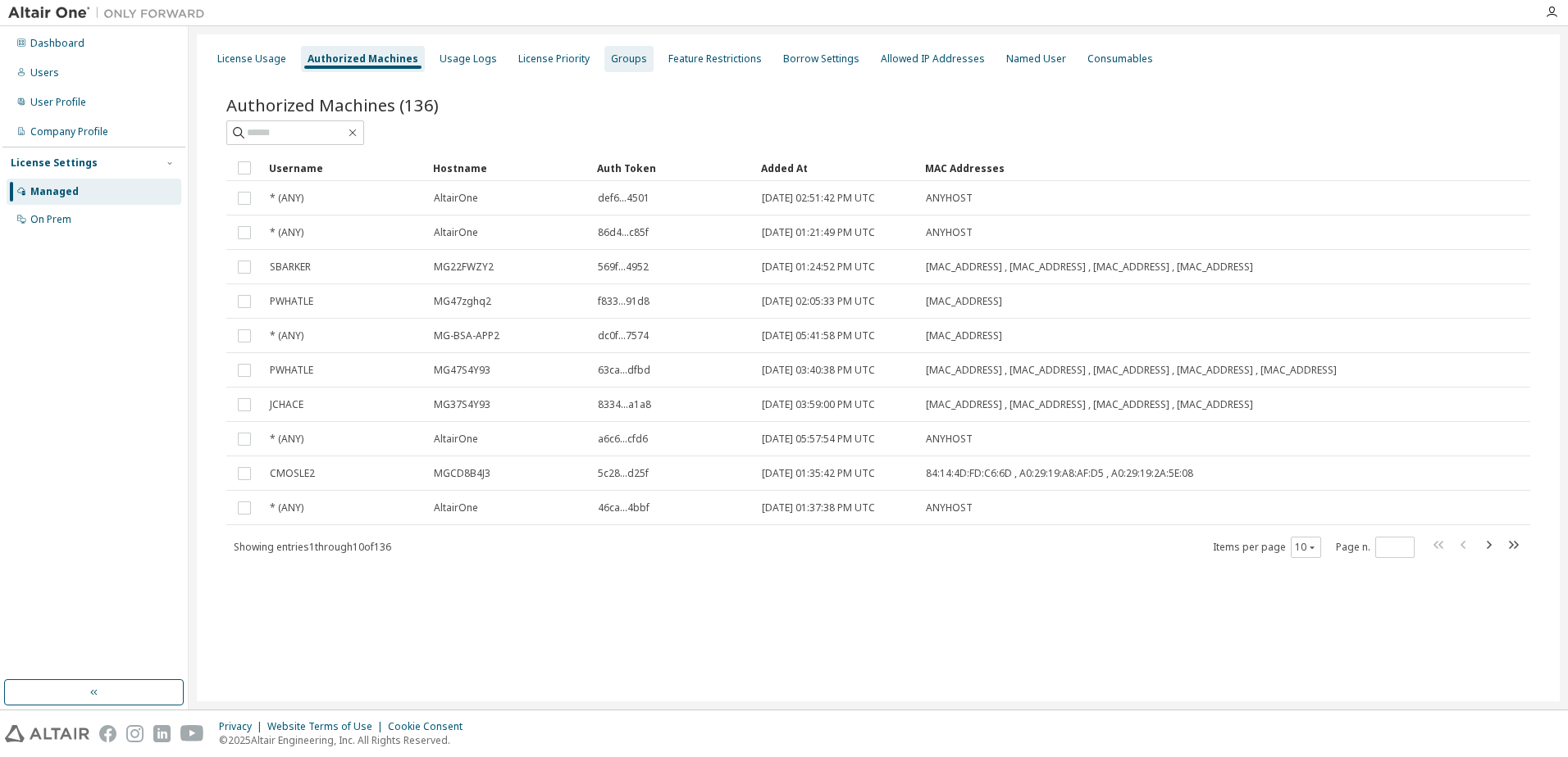
click at [623, 53] on div "Groups" at bounding box center [629, 58] width 36 height 13
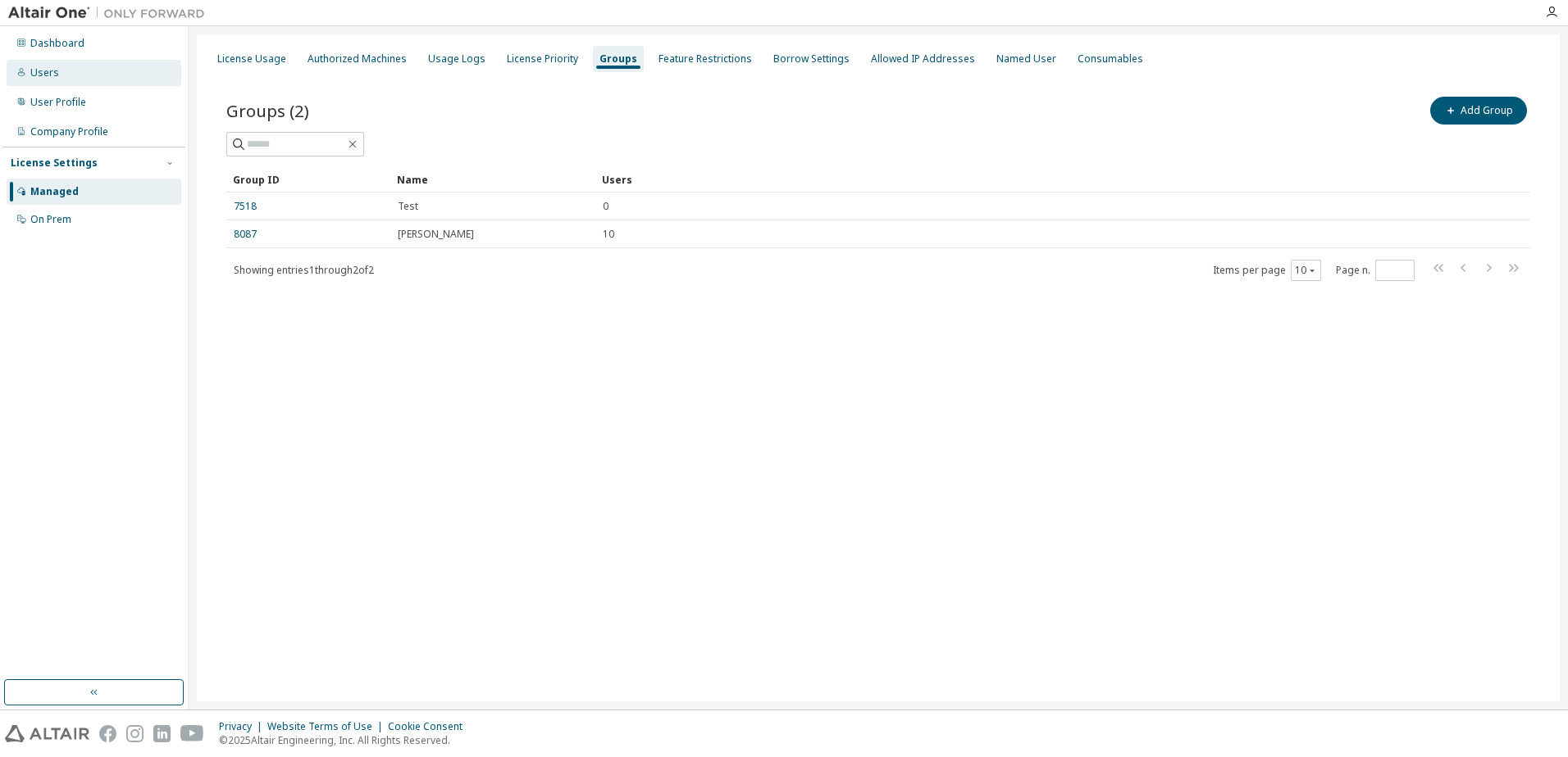
click at [47, 74] on div "Users" at bounding box center [44, 72] width 28 height 13
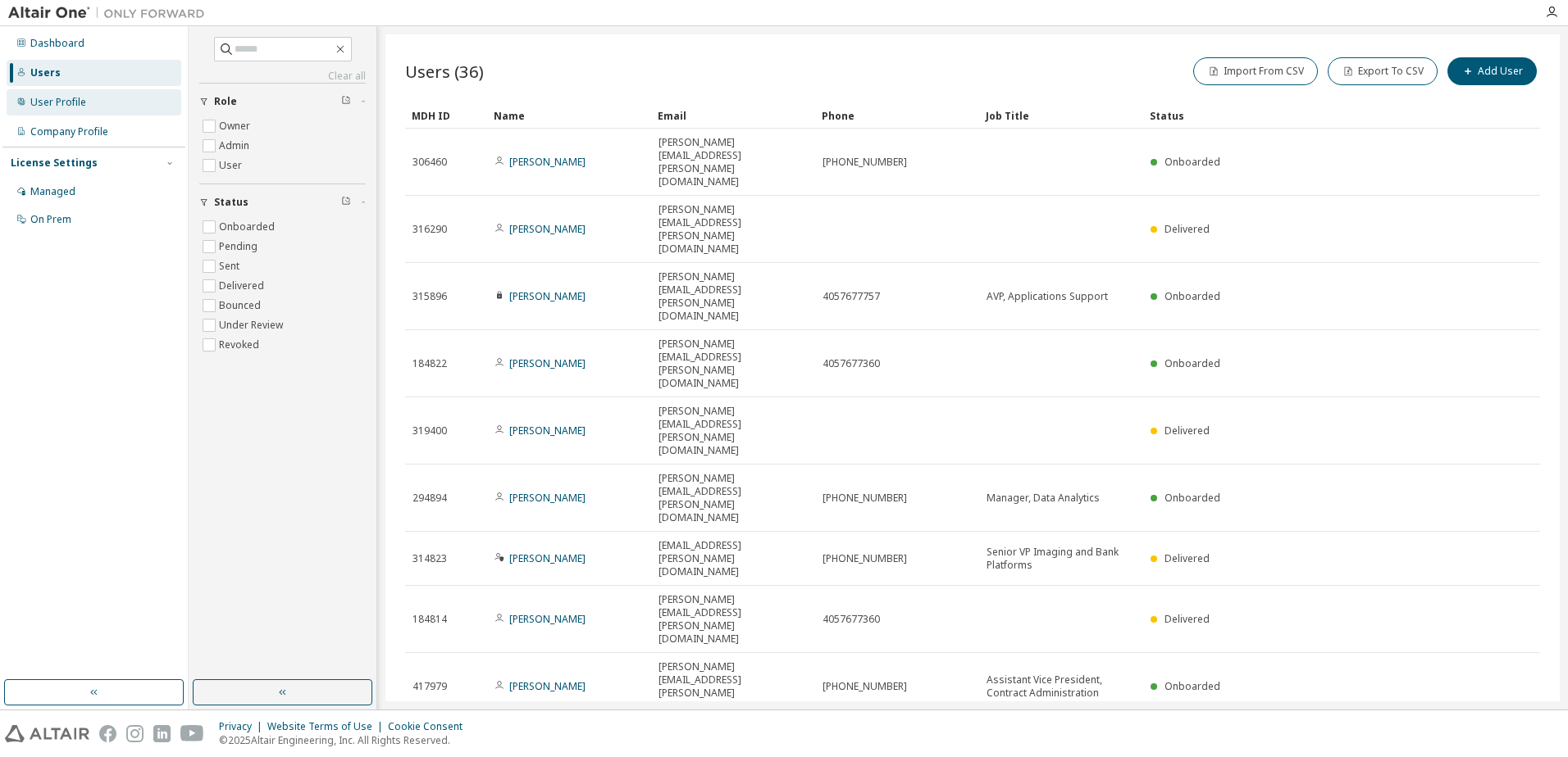
click at [53, 105] on div "User Profile" at bounding box center [57, 102] width 56 height 13
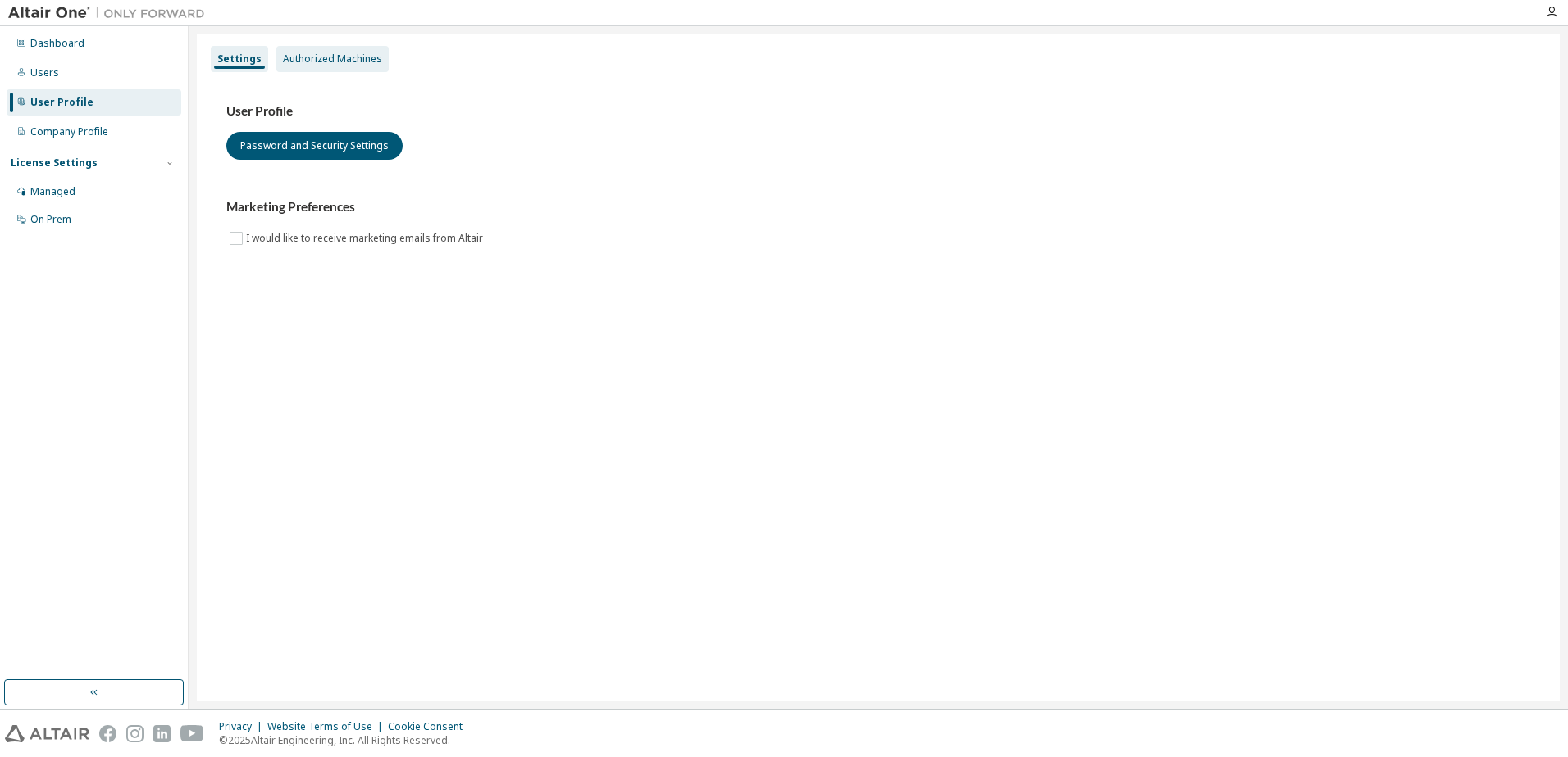
click at [306, 54] on div "Authorized Machines" at bounding box center [333, 58] width 100 height 13
click at [45, 74] on div "Users" at bounding box center [44, 72] width 28 height 13
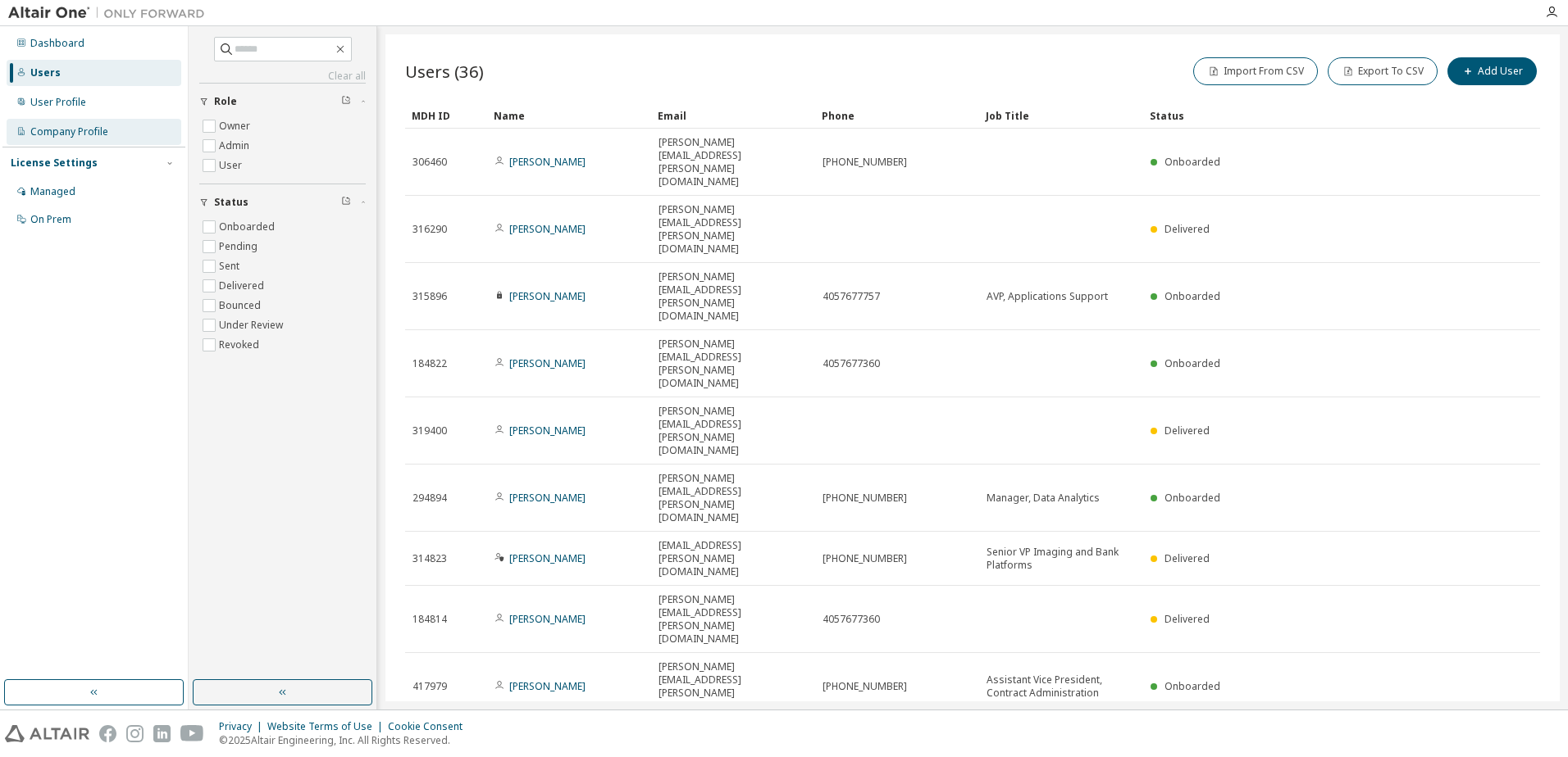
click at [65, 141] on div "Company Profile" at bounding box center [94, 132] width 175 height 27
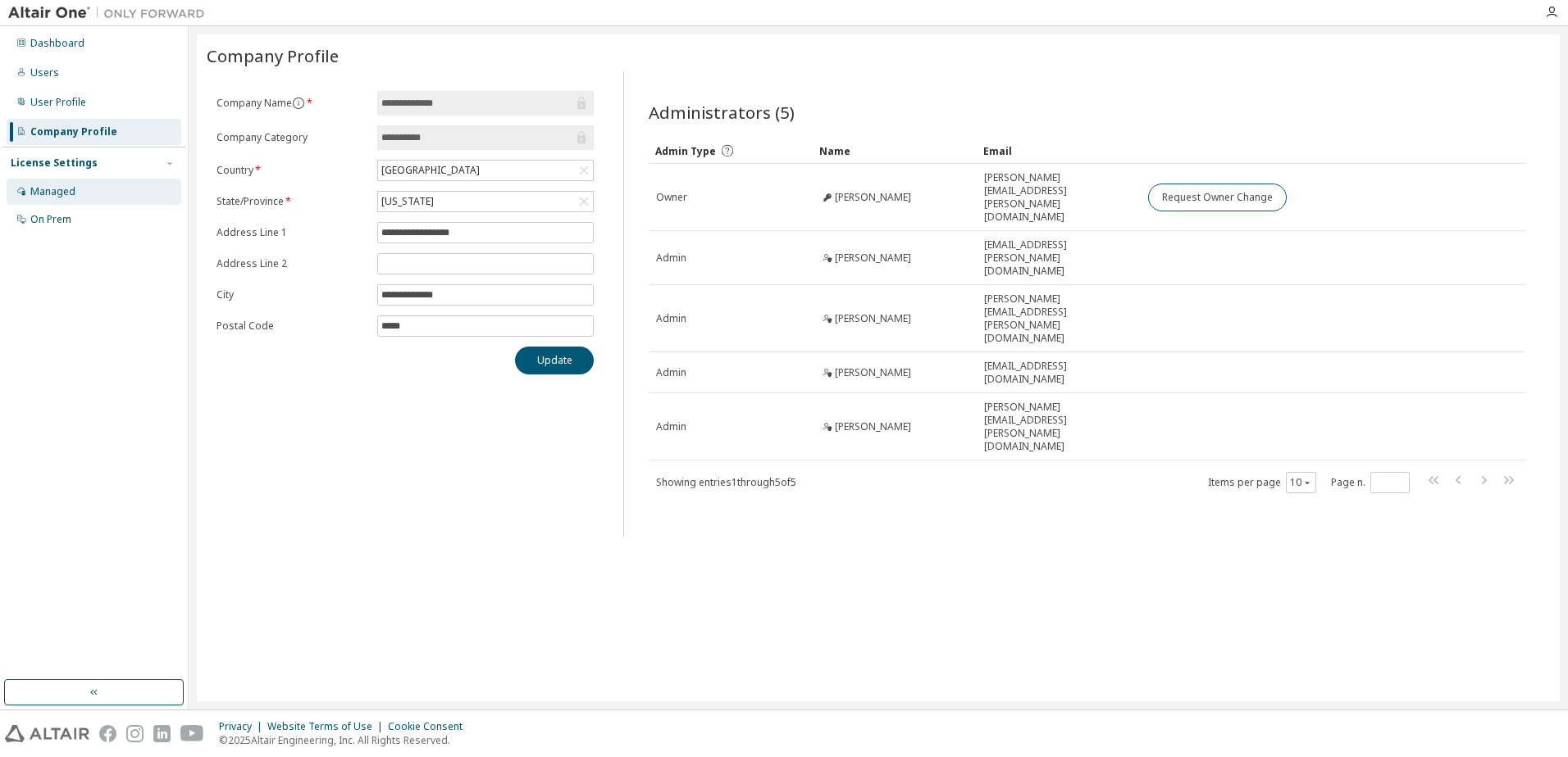
click at [50, 198] on div "Managed" at bounding box center [94, 191] width 175 height 27
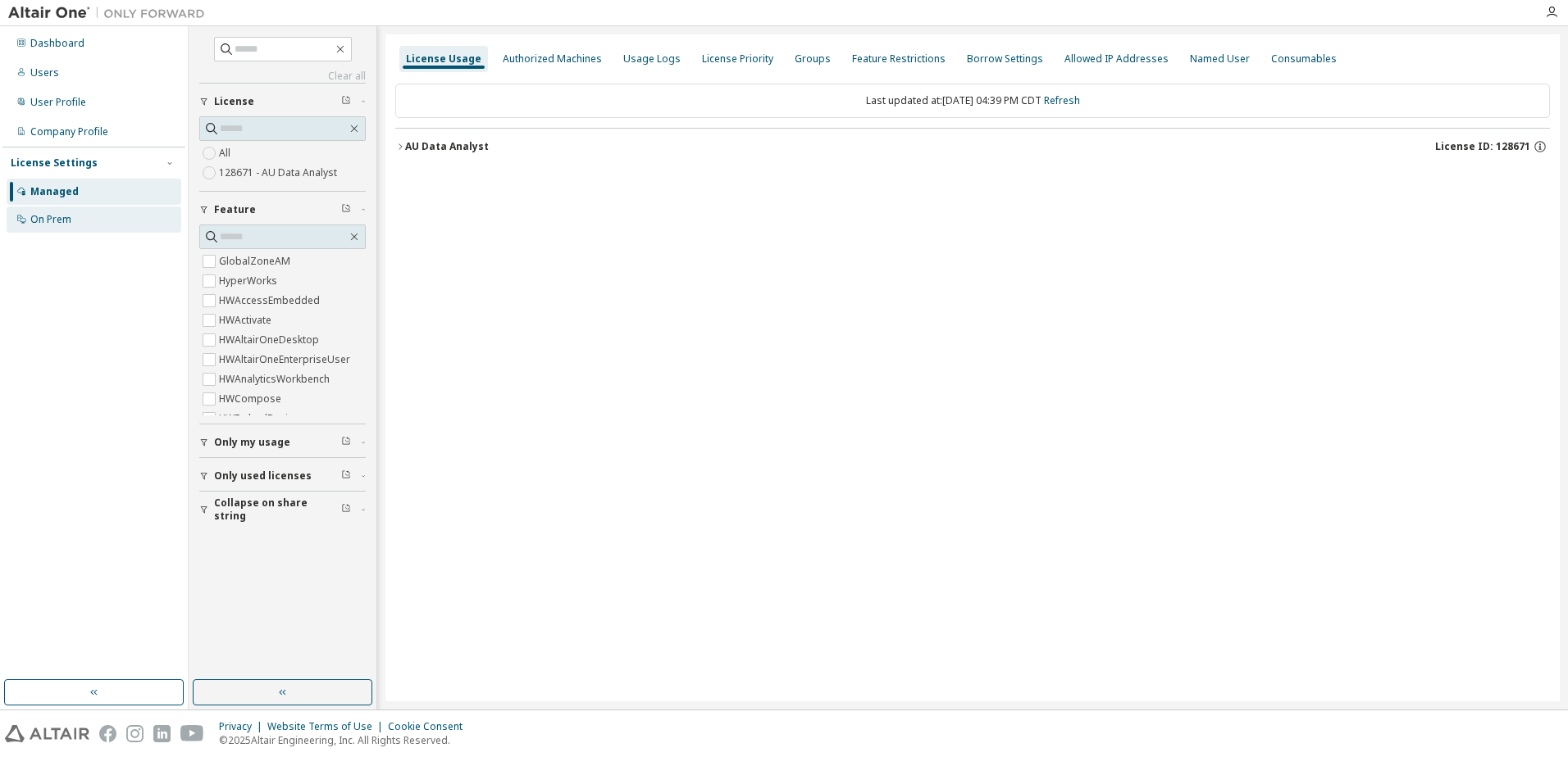
click at [52, 219] on div "On Prem" at bounding box center [51, 219] width 41 height 13
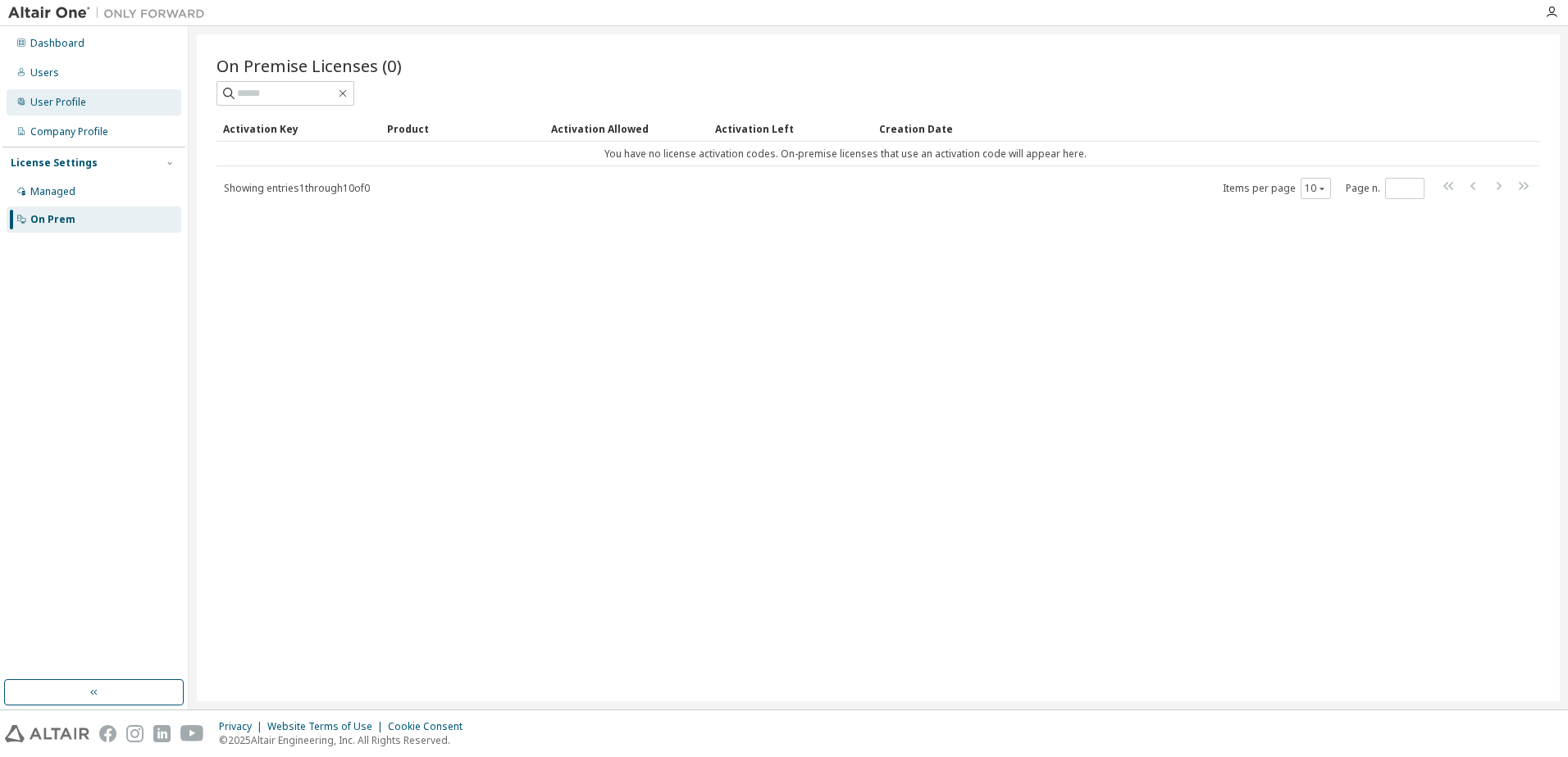
click at [75, 106] on div "User Profile" at bounding box center [57, 102] width 56 height 13
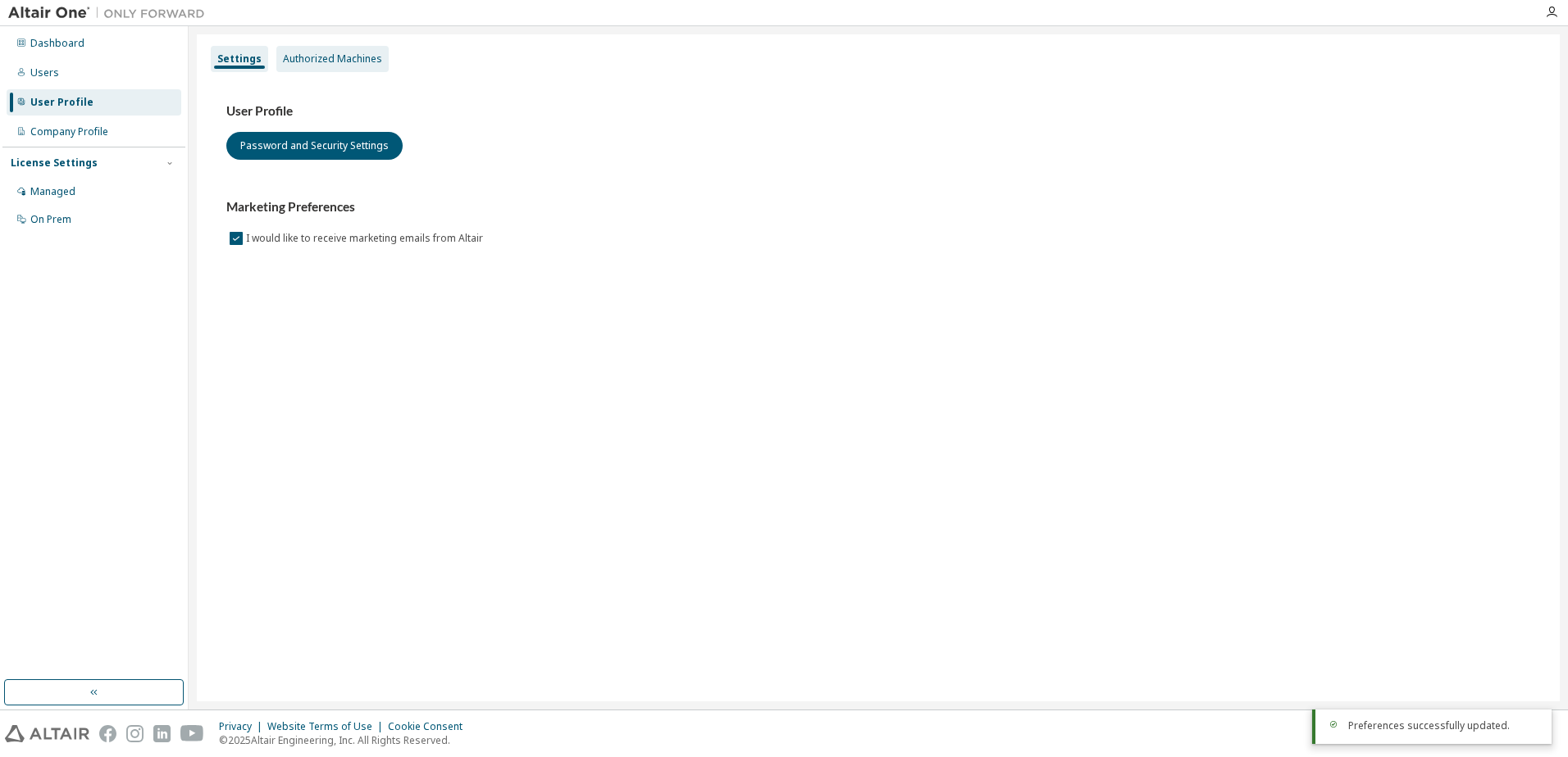
click at [344, 55] on div "Authorized Machines" at bounding box center [333, 58] width 100 height 13
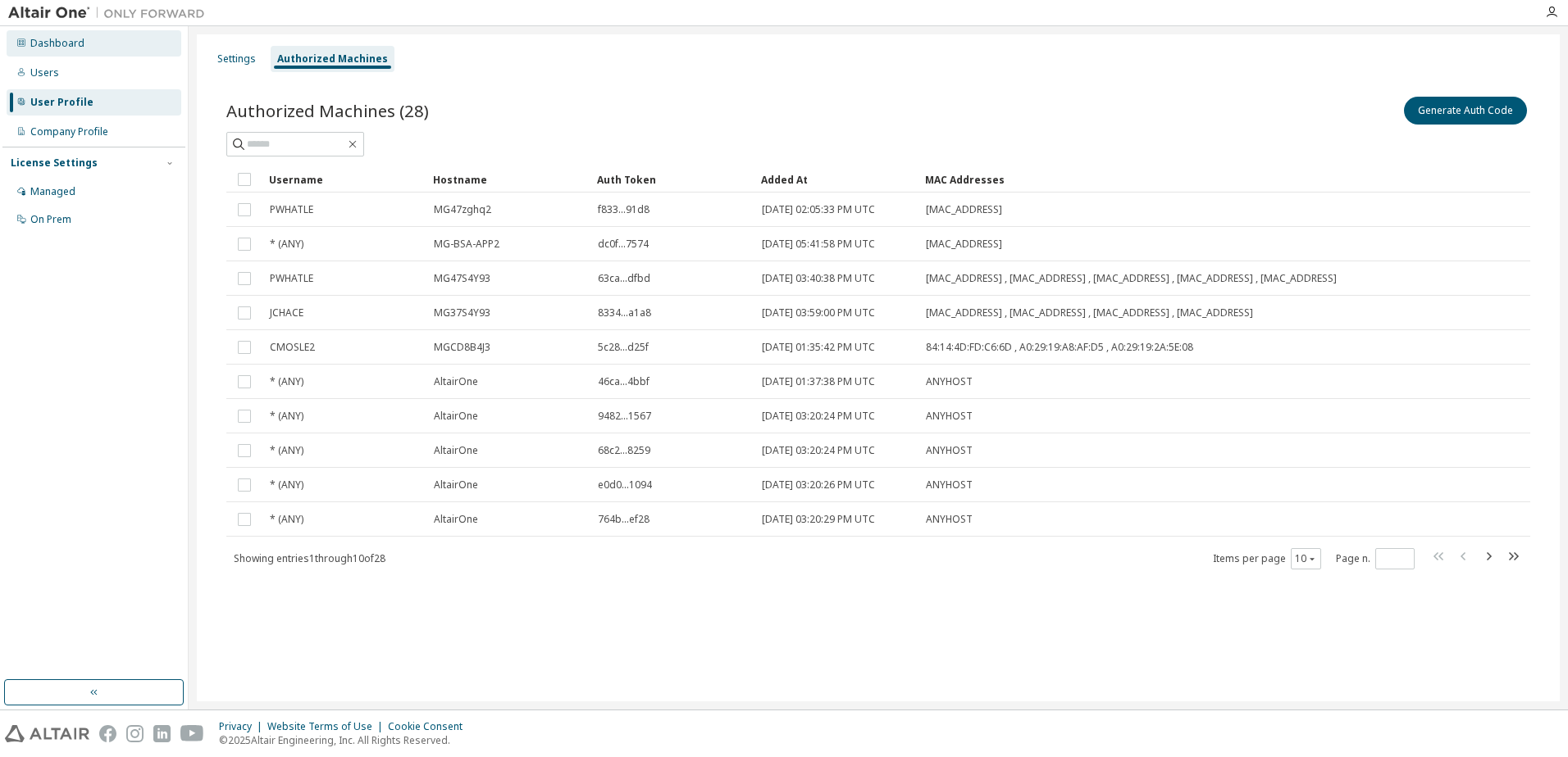
click at [56, 48] on div "Dashboard" at bounding box center [57, 43] width 54 height 13
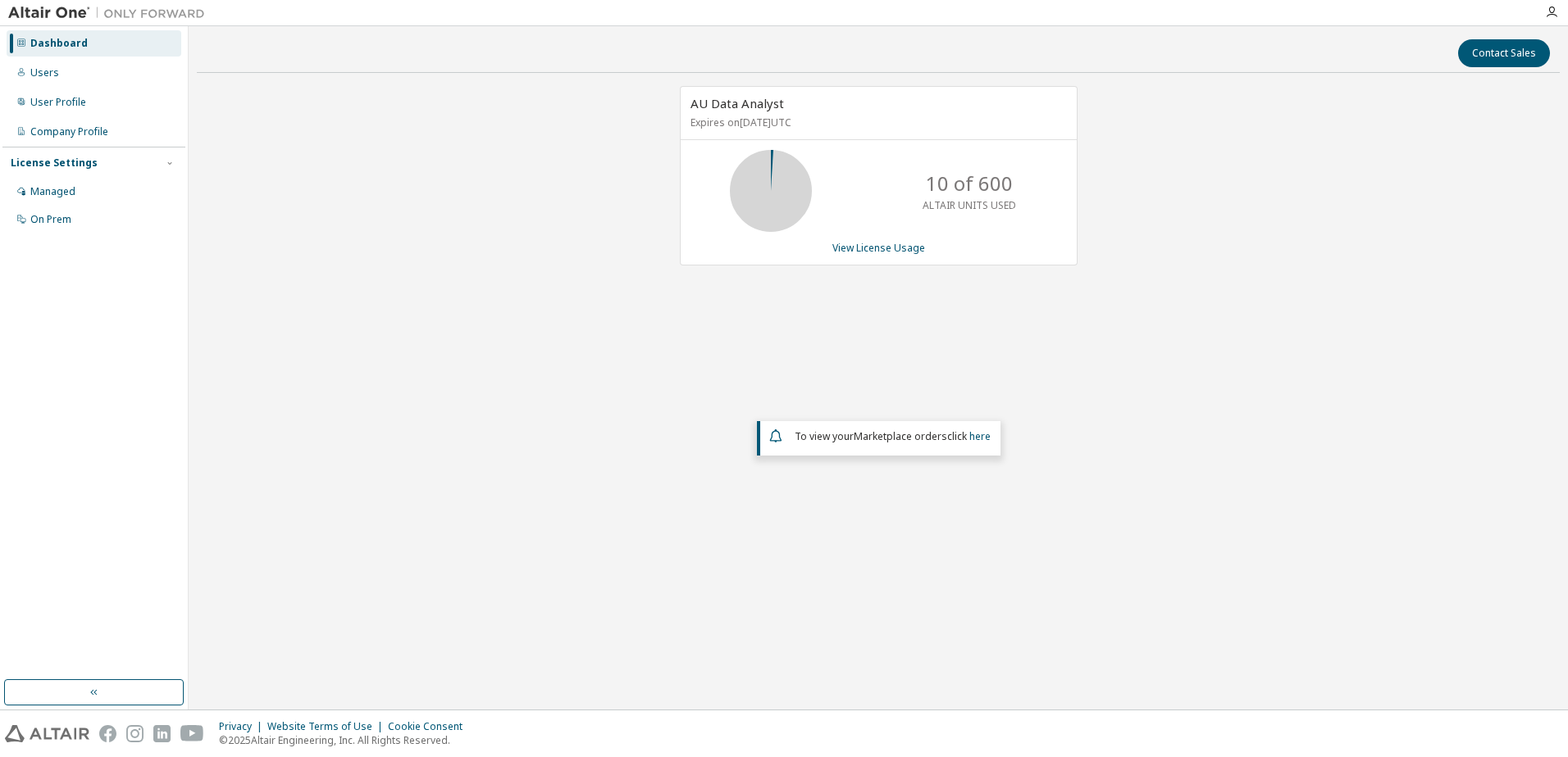
drag, startPoint x: 987, startPoint y: 437, endPoint x: 1008, endPoint y: 437, distance: 21.0
click at [986, 436] on link "here" at bounding box center [980, 436] width 21 height 14
